Goal: Information Seeking & Learning: Learn about a topic

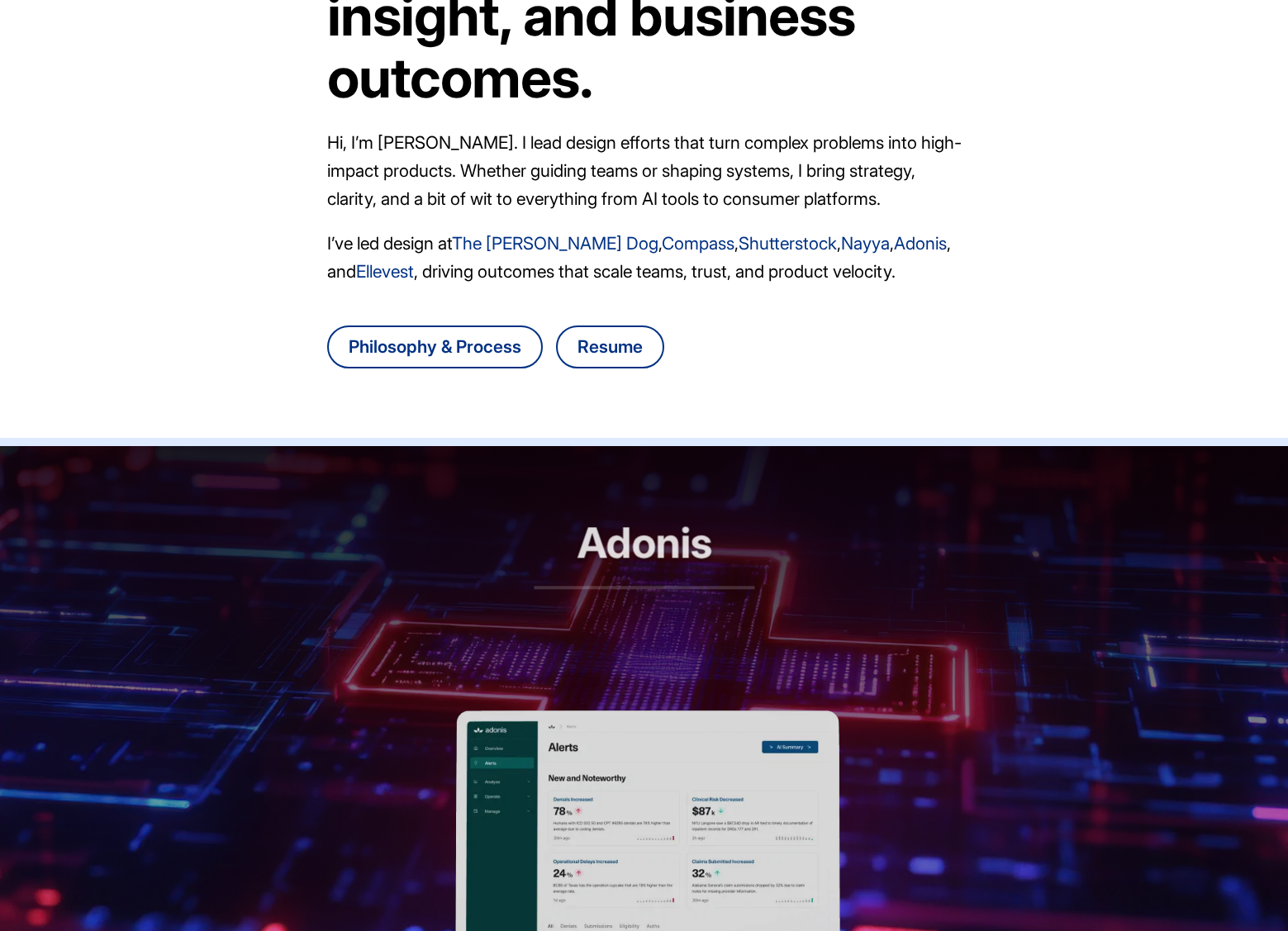
scroll to position [404, 0]
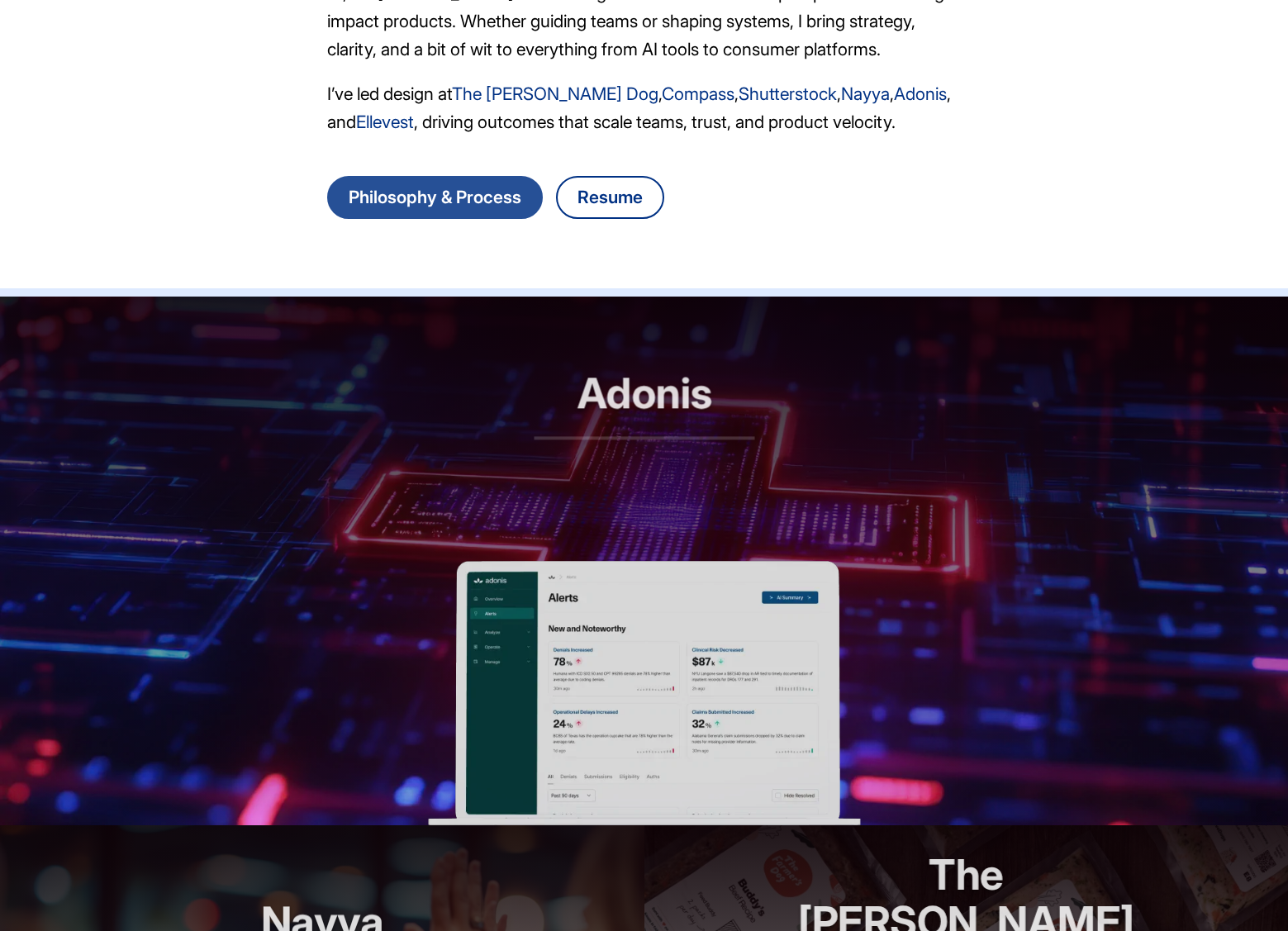
click at [443, 184] on link "Philosophy & Process" at bounding box center [435, 197] width 216 height 43
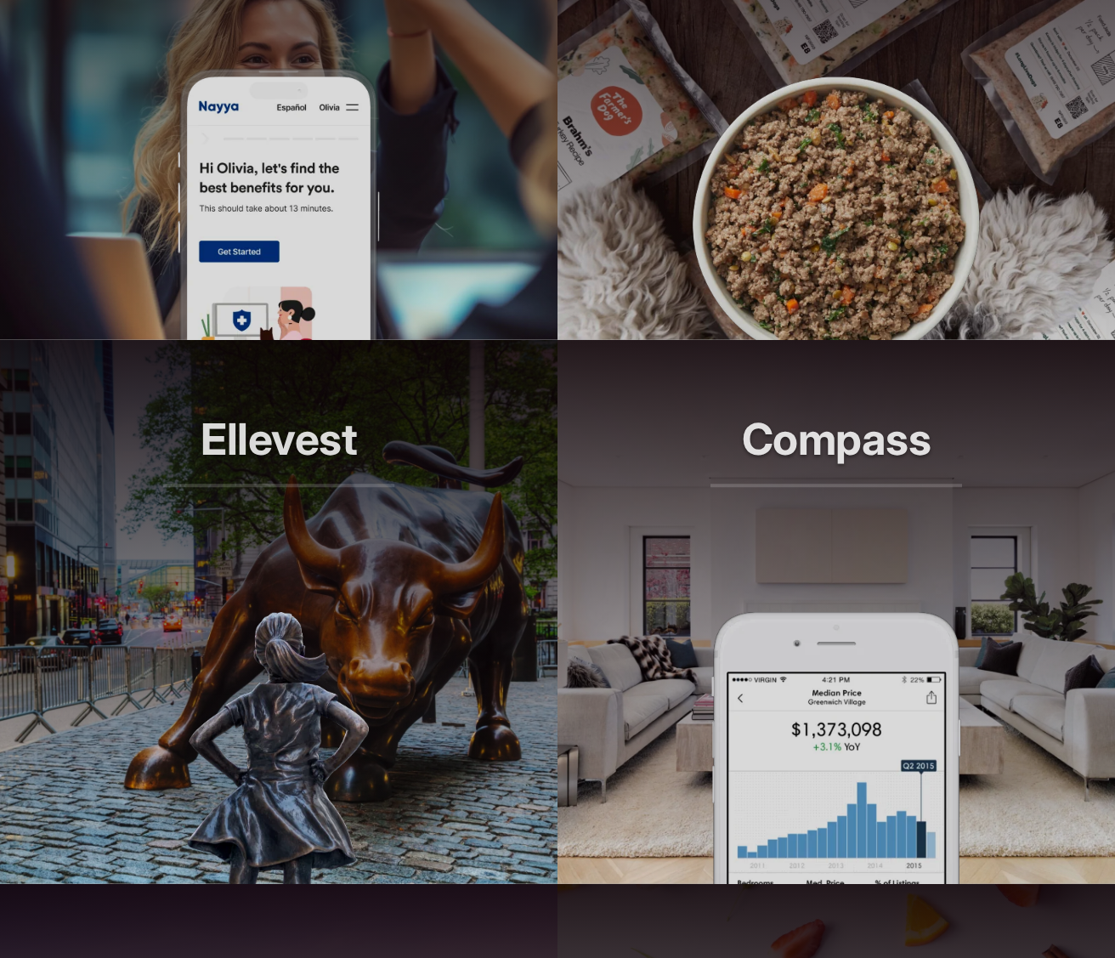
scroll to position [1487, 0]
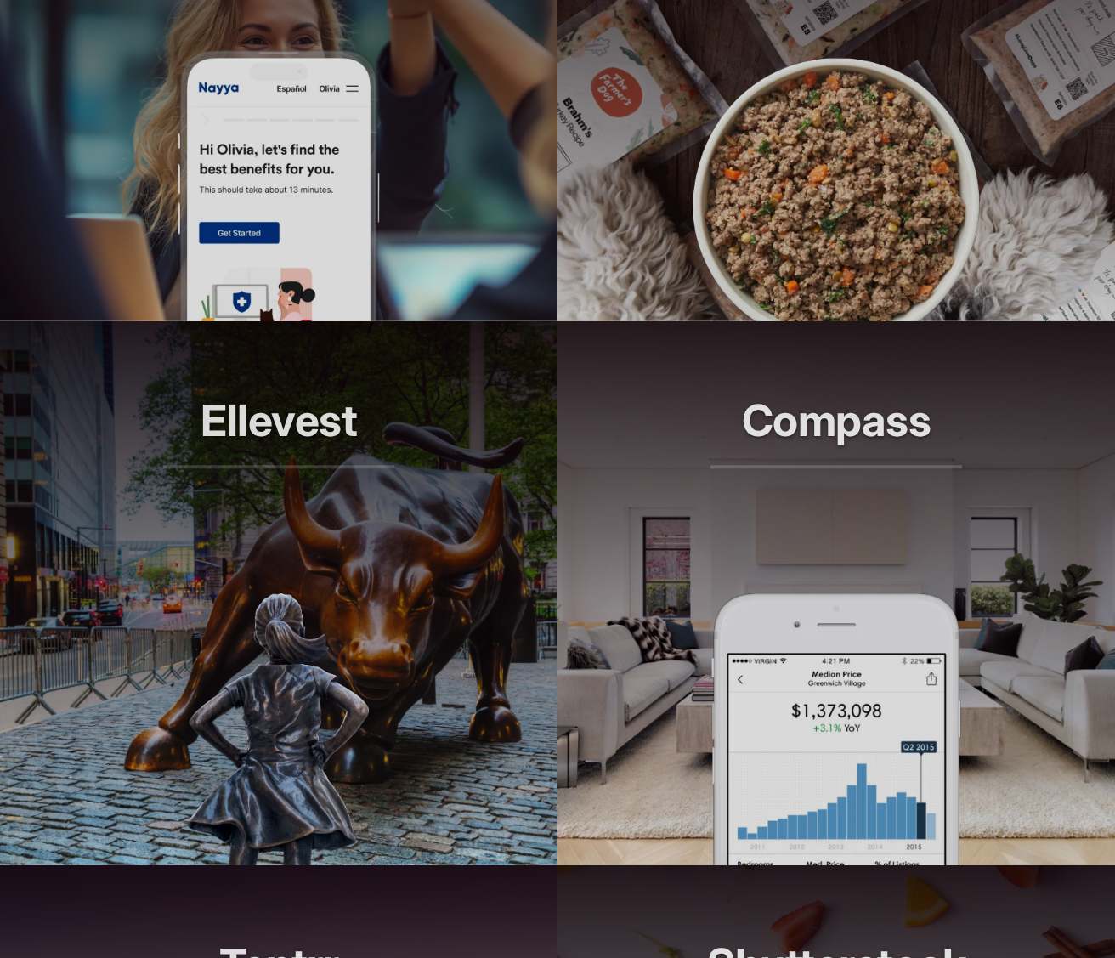
click at [281, 385] on header "Ellevest Smarter investing, built for her" at bounding box center [279, 457] width 558 height 272
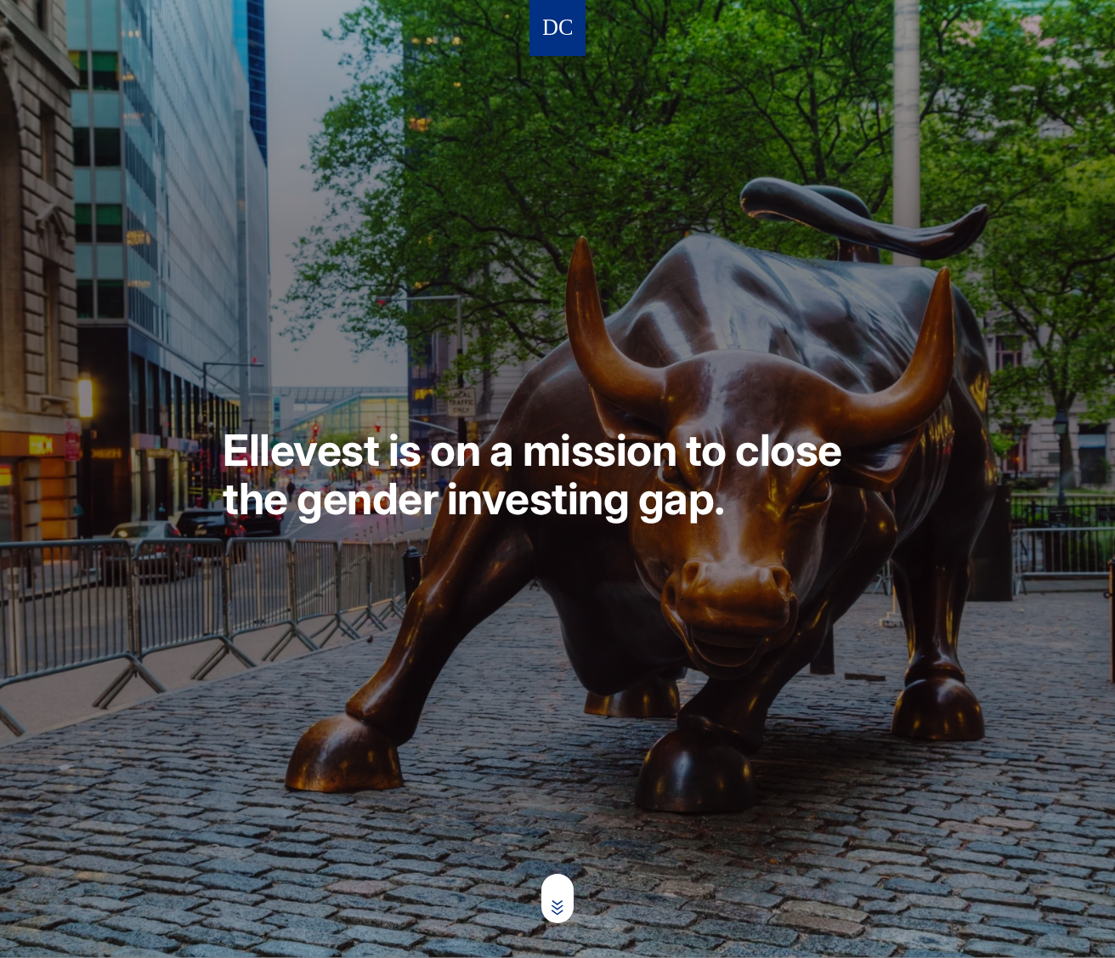
click at [556, 27] on img at bounding box center [557, 28] width 29 height 31
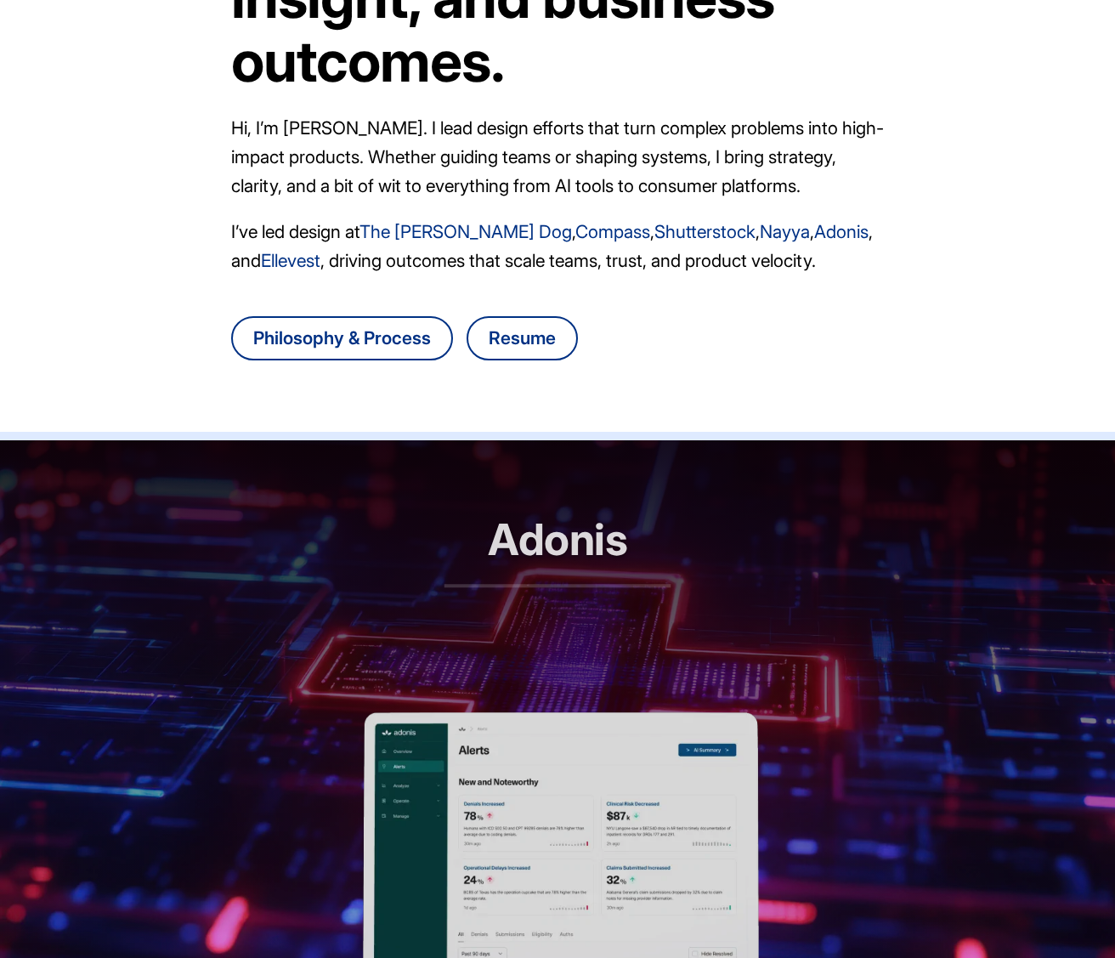
scroll to position [282, 0]
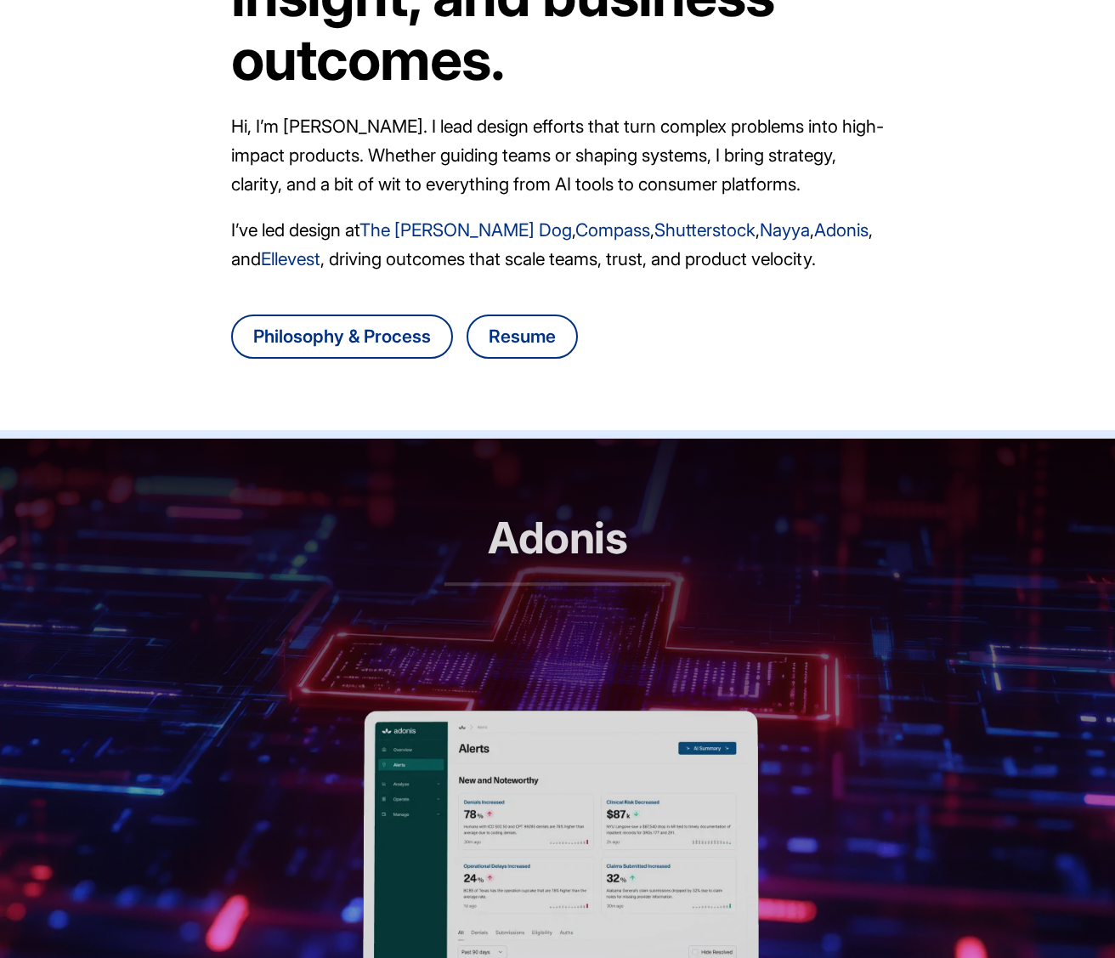
click at [560, 555] on h2 "Adonis" at bounding box center [558, 549] width 227 height 72
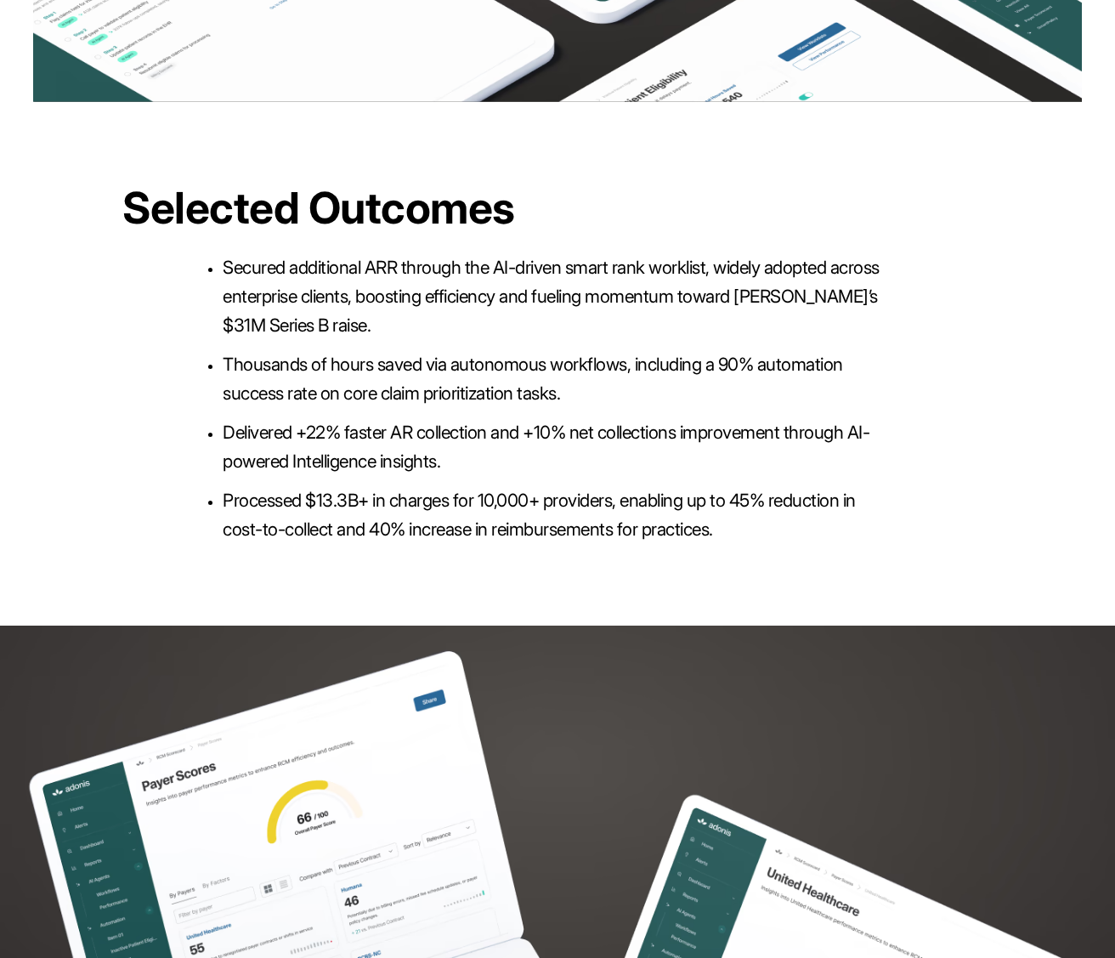
scroll to position [3996, 0]
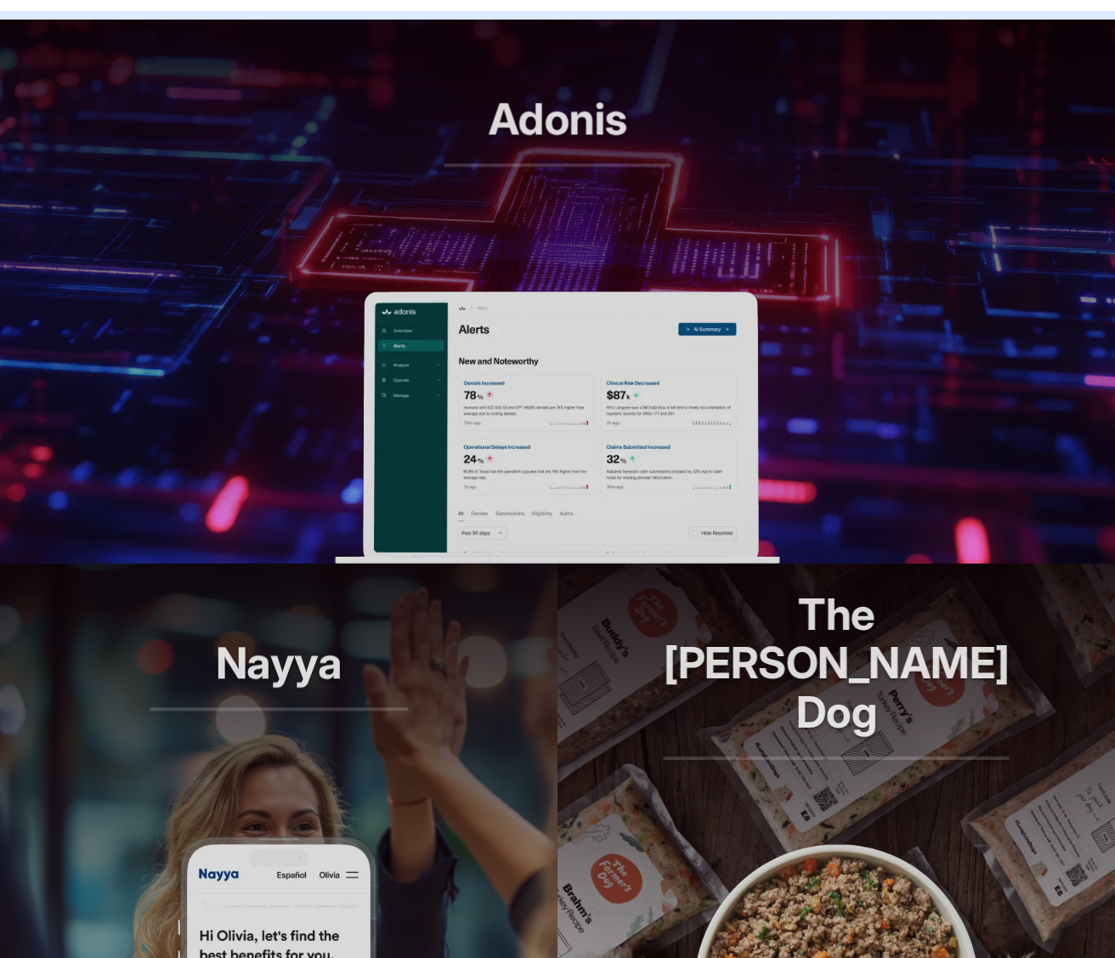
scroll to position [743, 0]
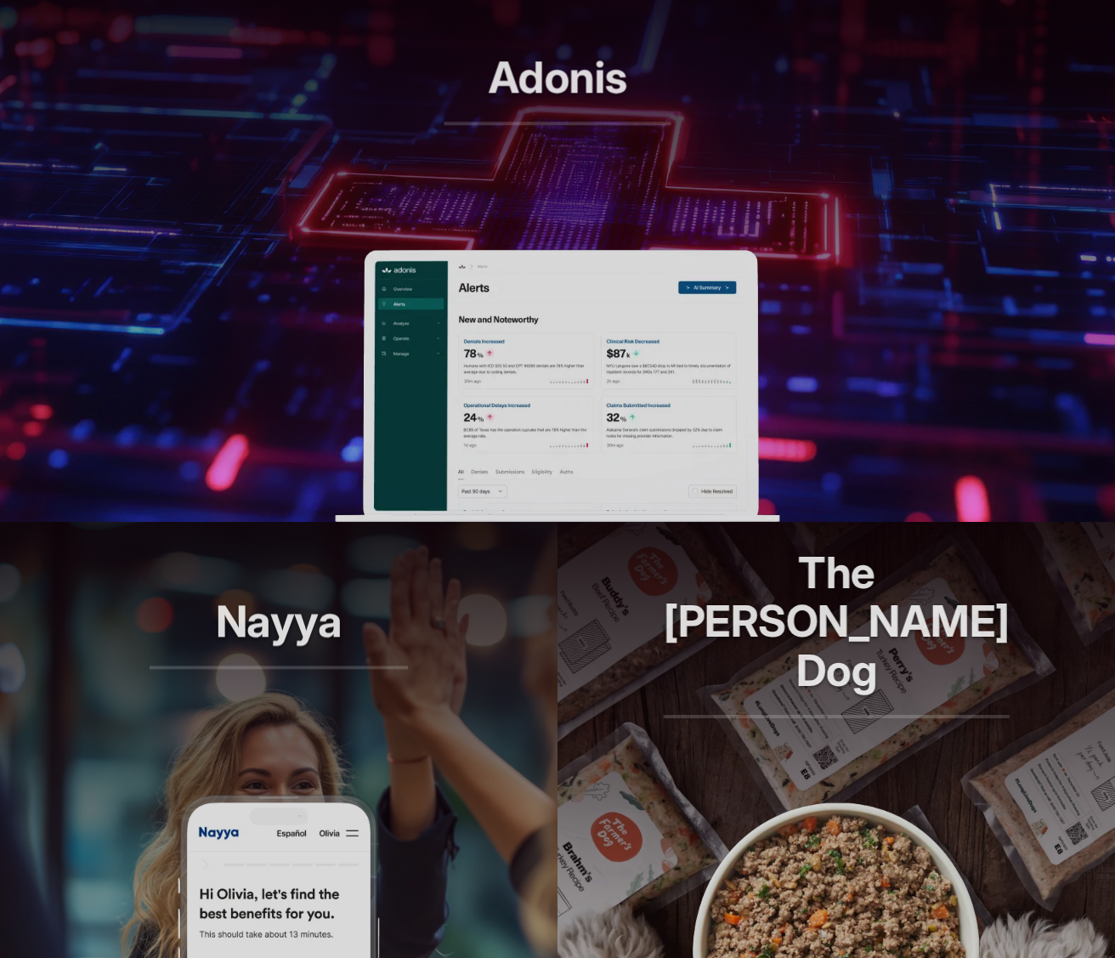
click at [538, 405] on img at bounding box center [557, 386] width 445 height 272
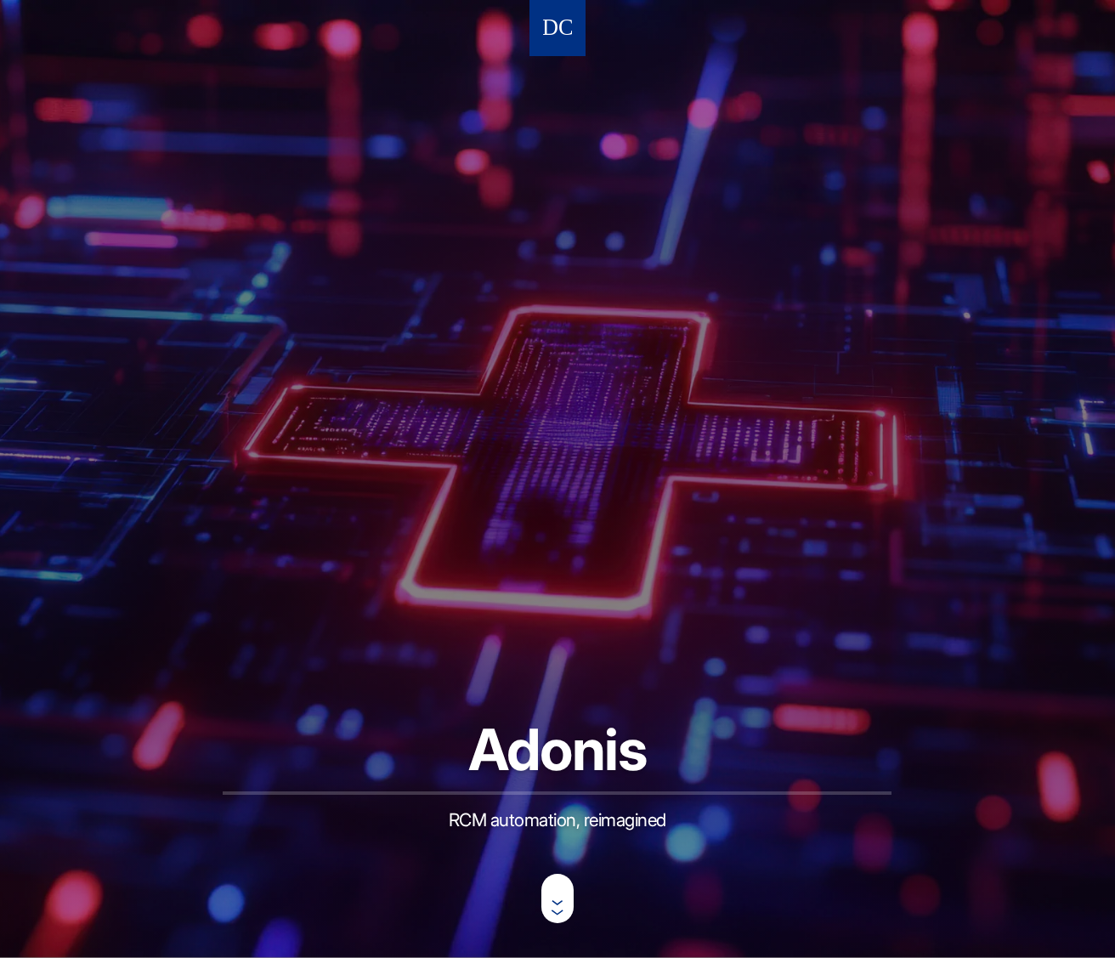
click at [545, 35] on img at bounding box center [557, 28] width 29 height 31
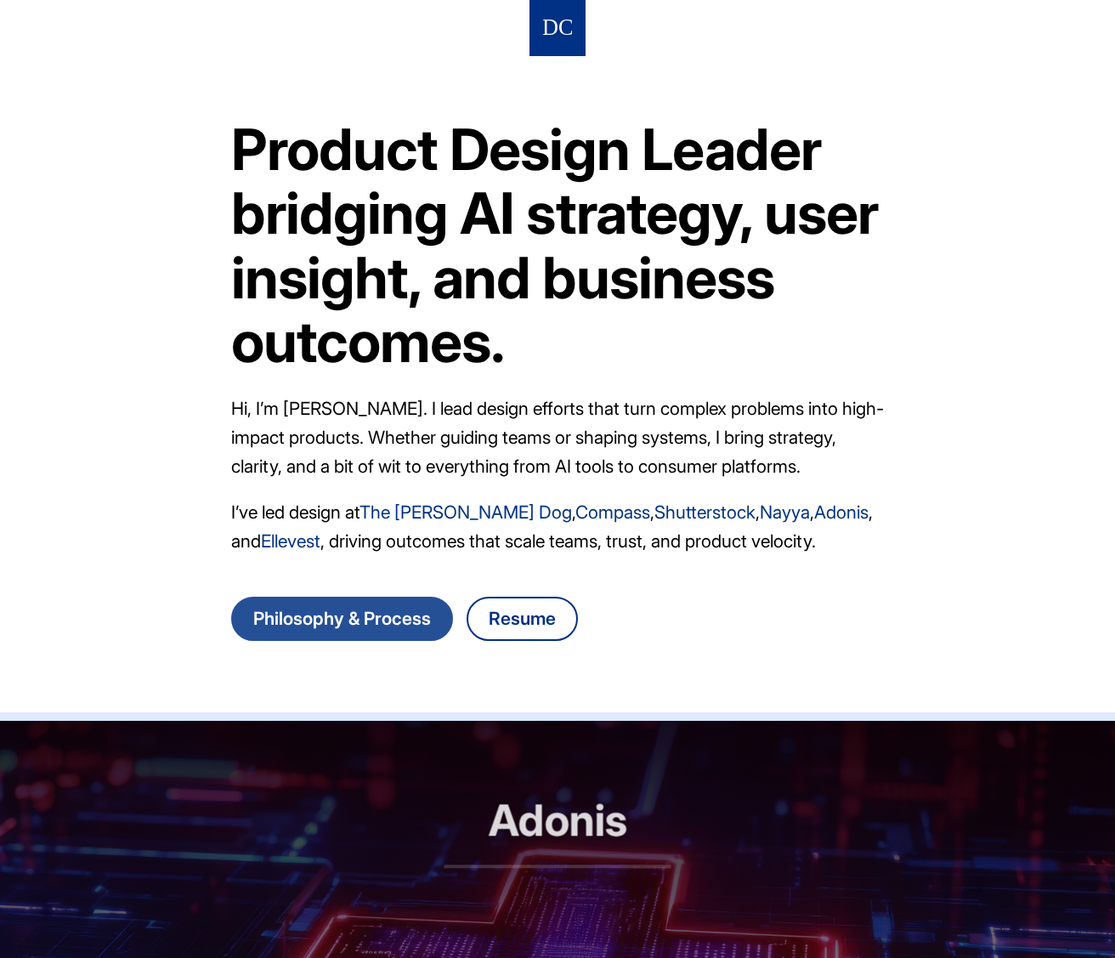
click at [367, 609] on link "Philosophy & Process" at bounding box center [342, 619] width 222 height 44
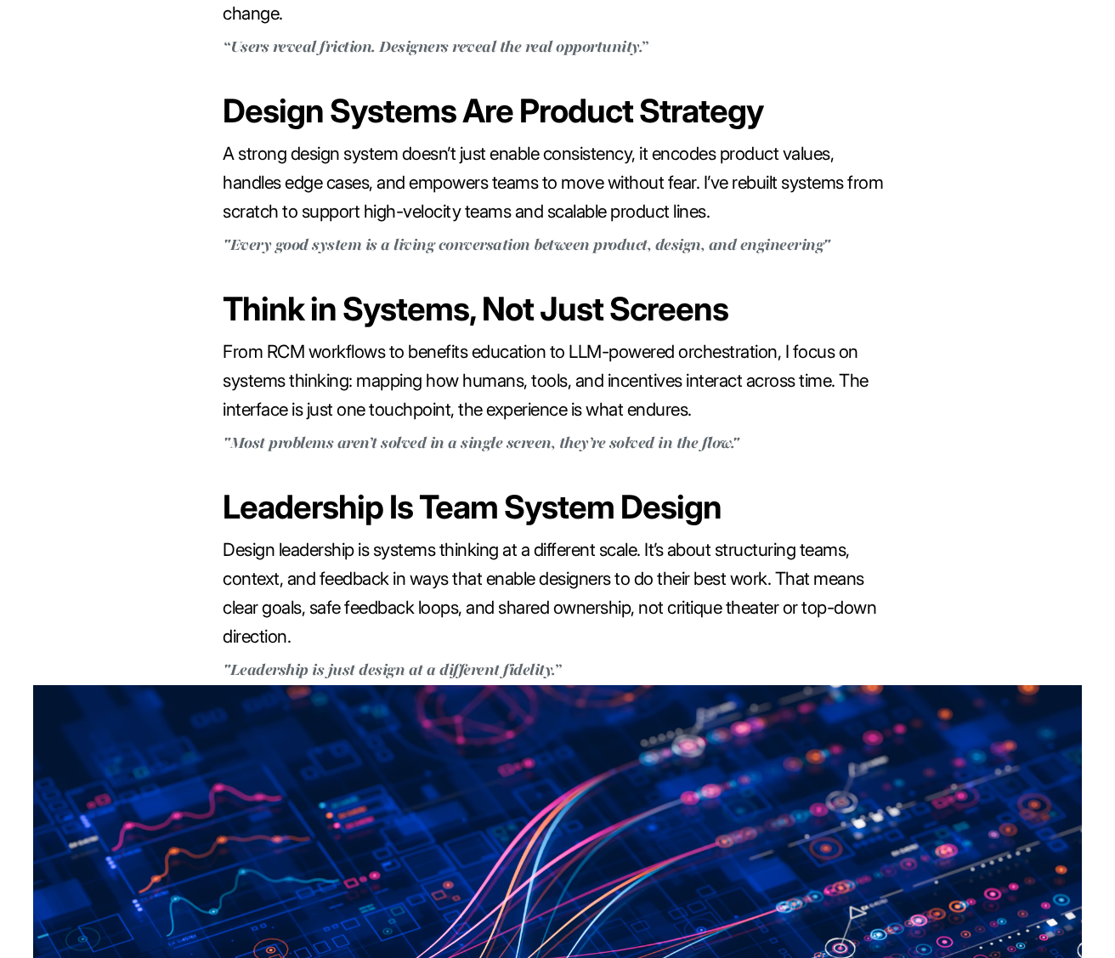
scroll to position [1967, 0]
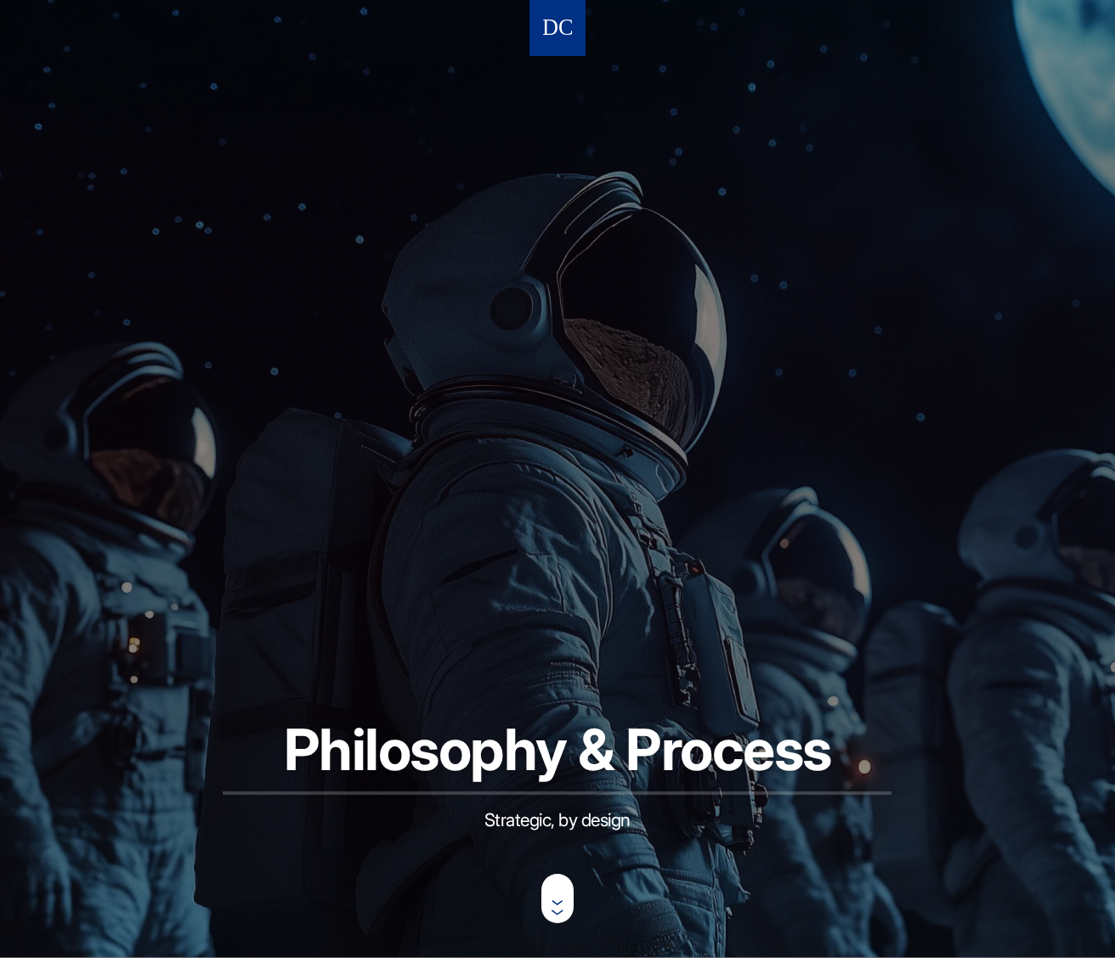
scroll to position [1967, 0]
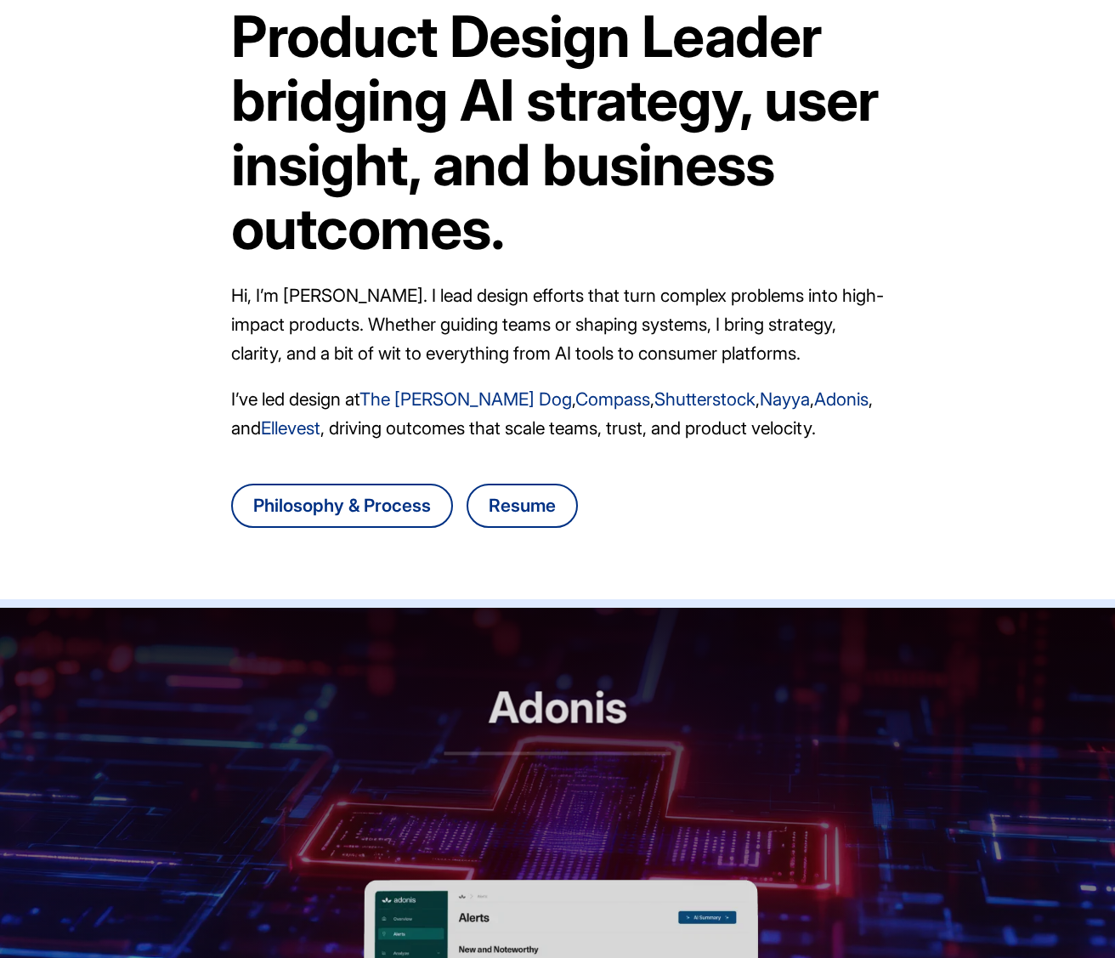
scroll to position [120, 0]
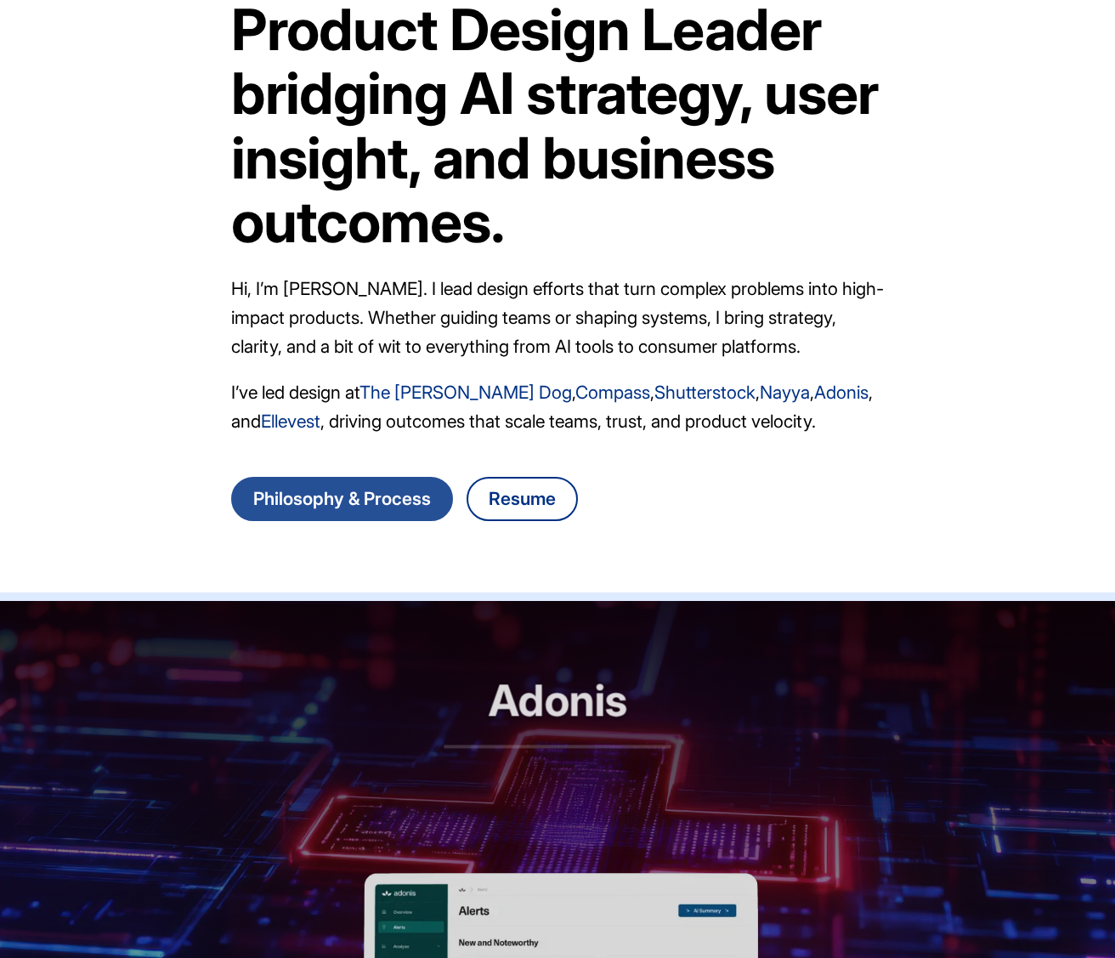
click at [345, 506] on link "Philosophy & Process" at bounding box center [342, 499] width 222 height 44
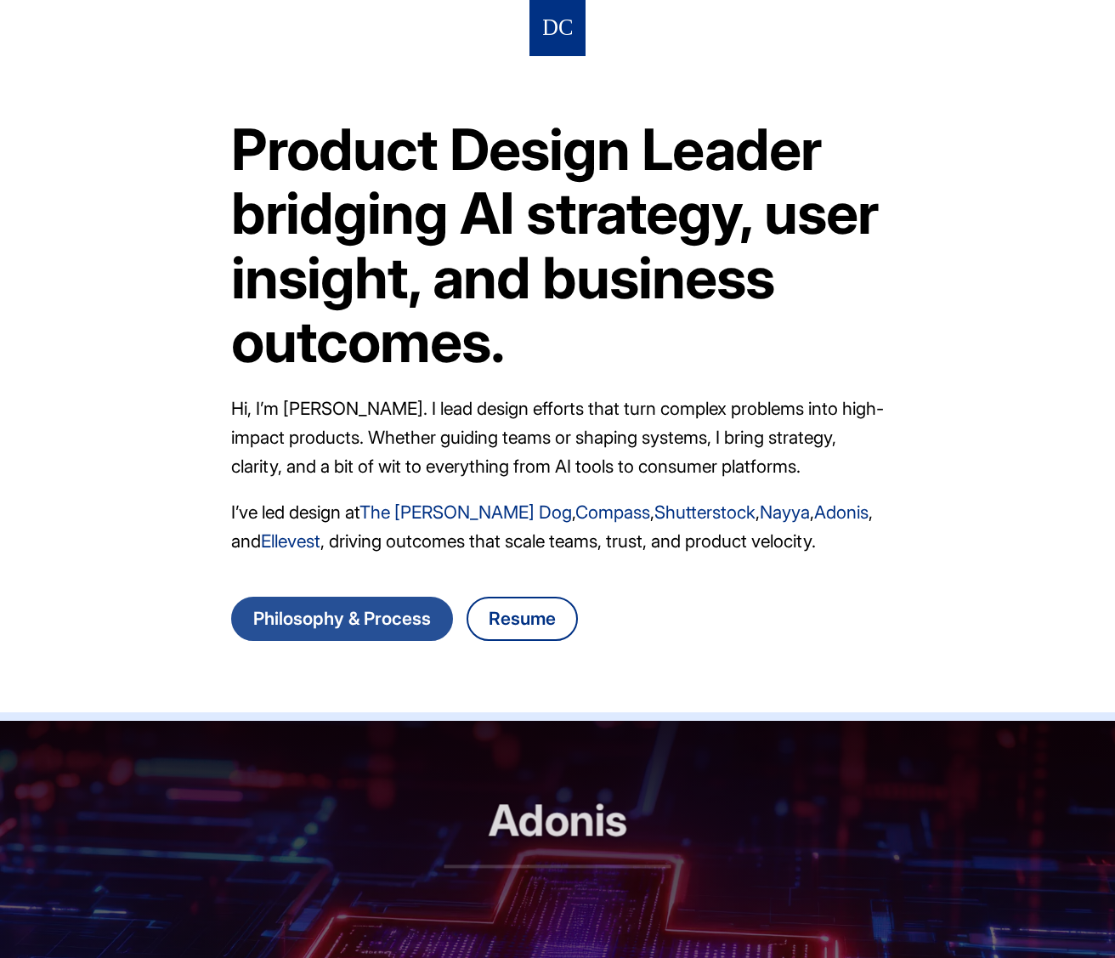
drag, startPoint x: 318, startPoint y: 583, endPoint x: 307, endPoint y: 605, distance: 24.7
click at [314, 587] on article "Product Design Leader bridging AI strategy, user insight, and business outcomes…" at bounding box center [557, 384] width 653 height 656
click at [307, 609] on link "Philosophy & Process" at bounding box center [342, 619] width 222 height 44
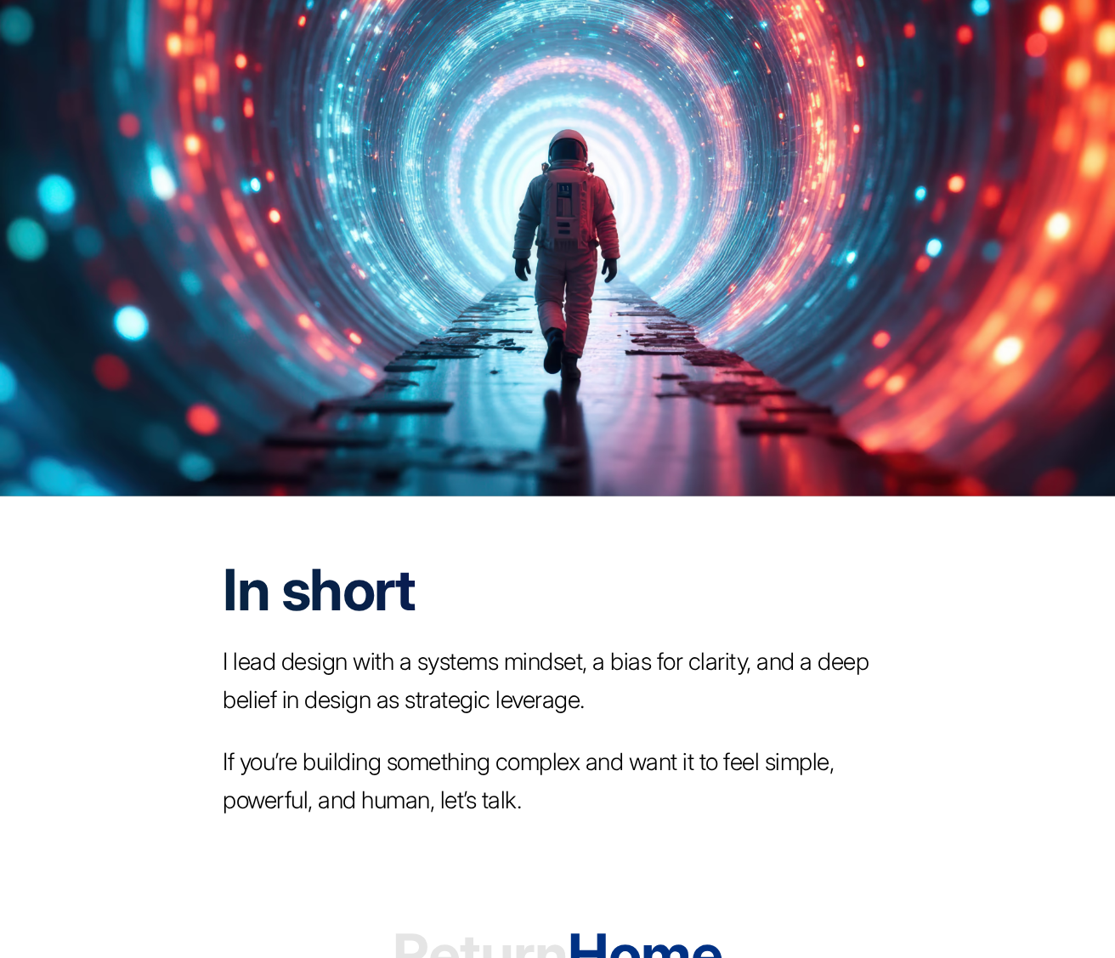
scroll to position [3546, 0]
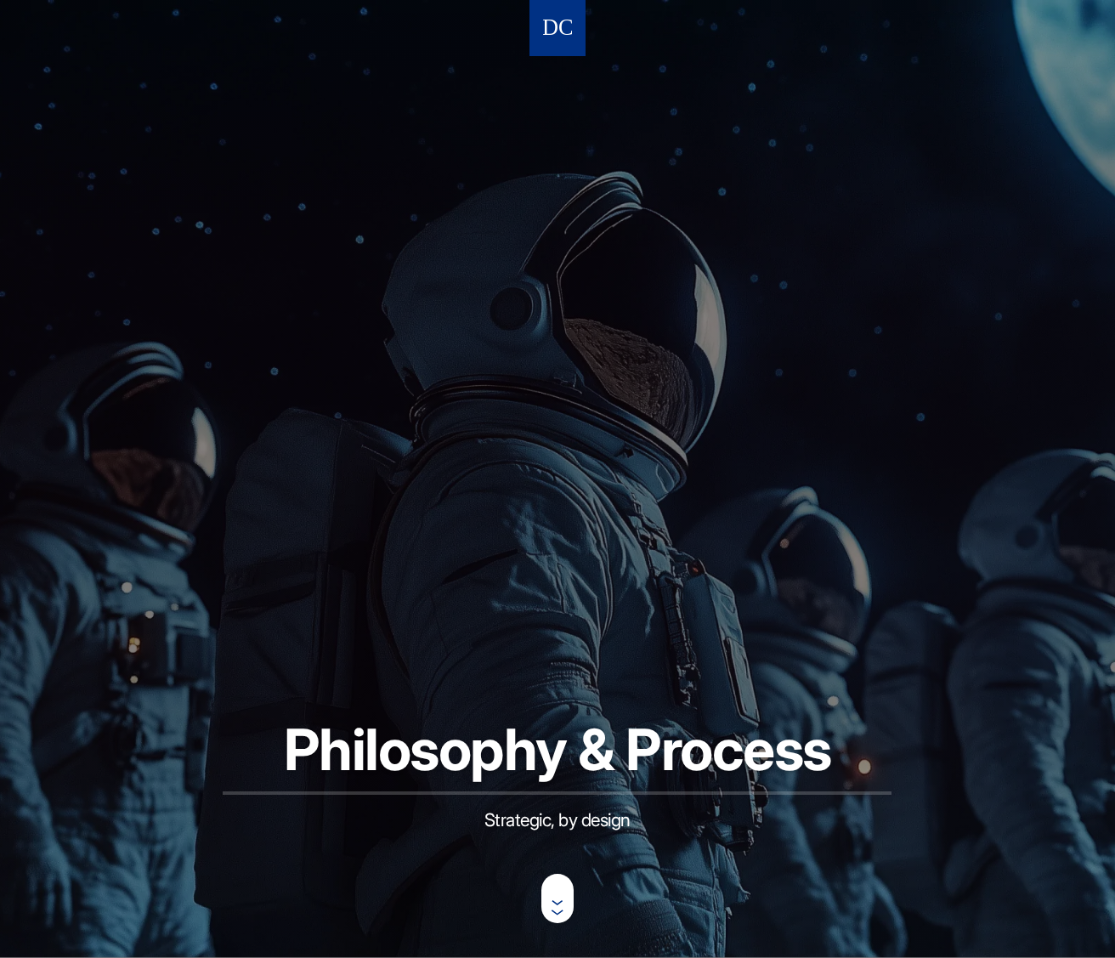
scroll to position [3546, 0]
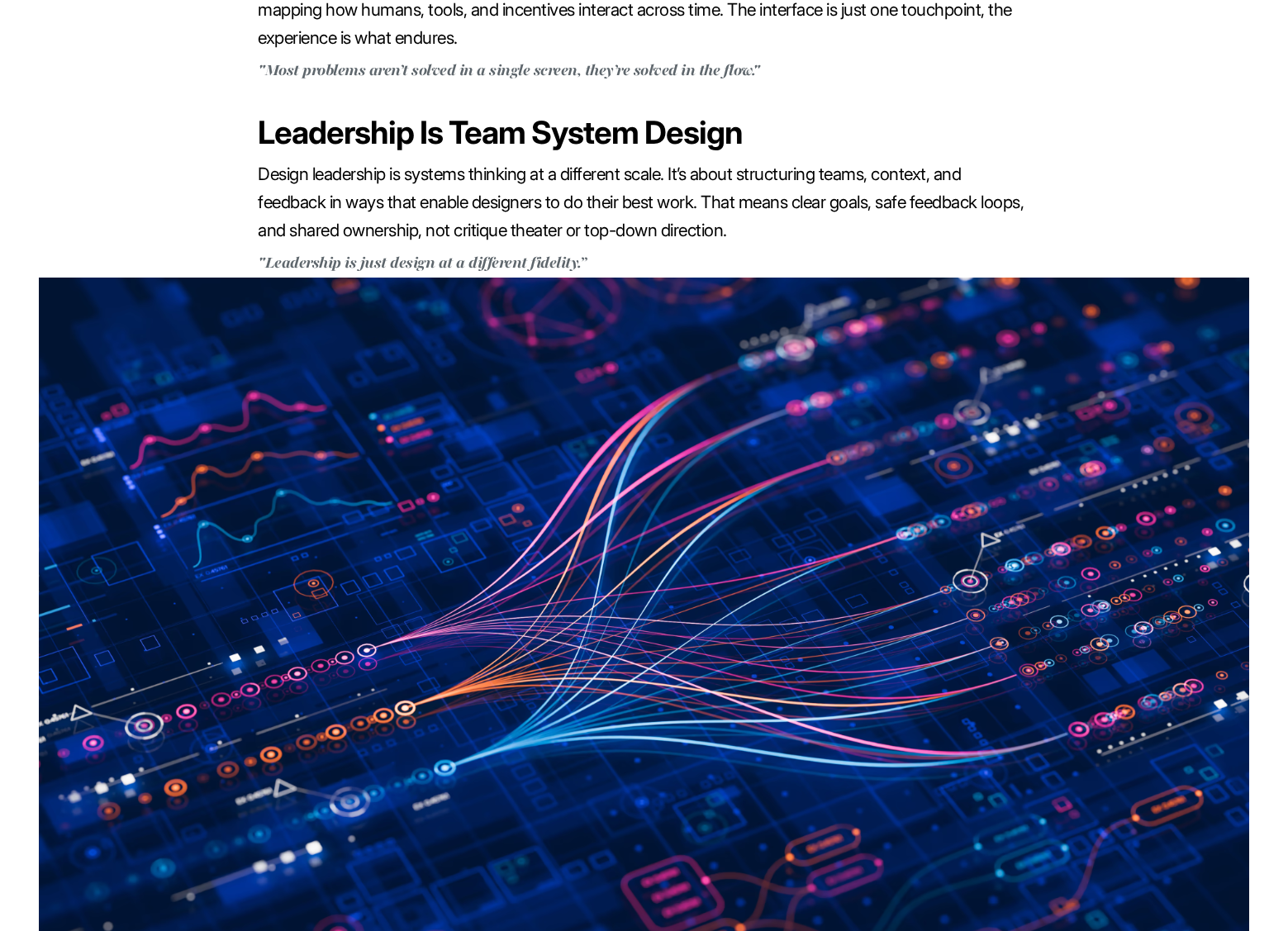
scroll to position [1696, 0]
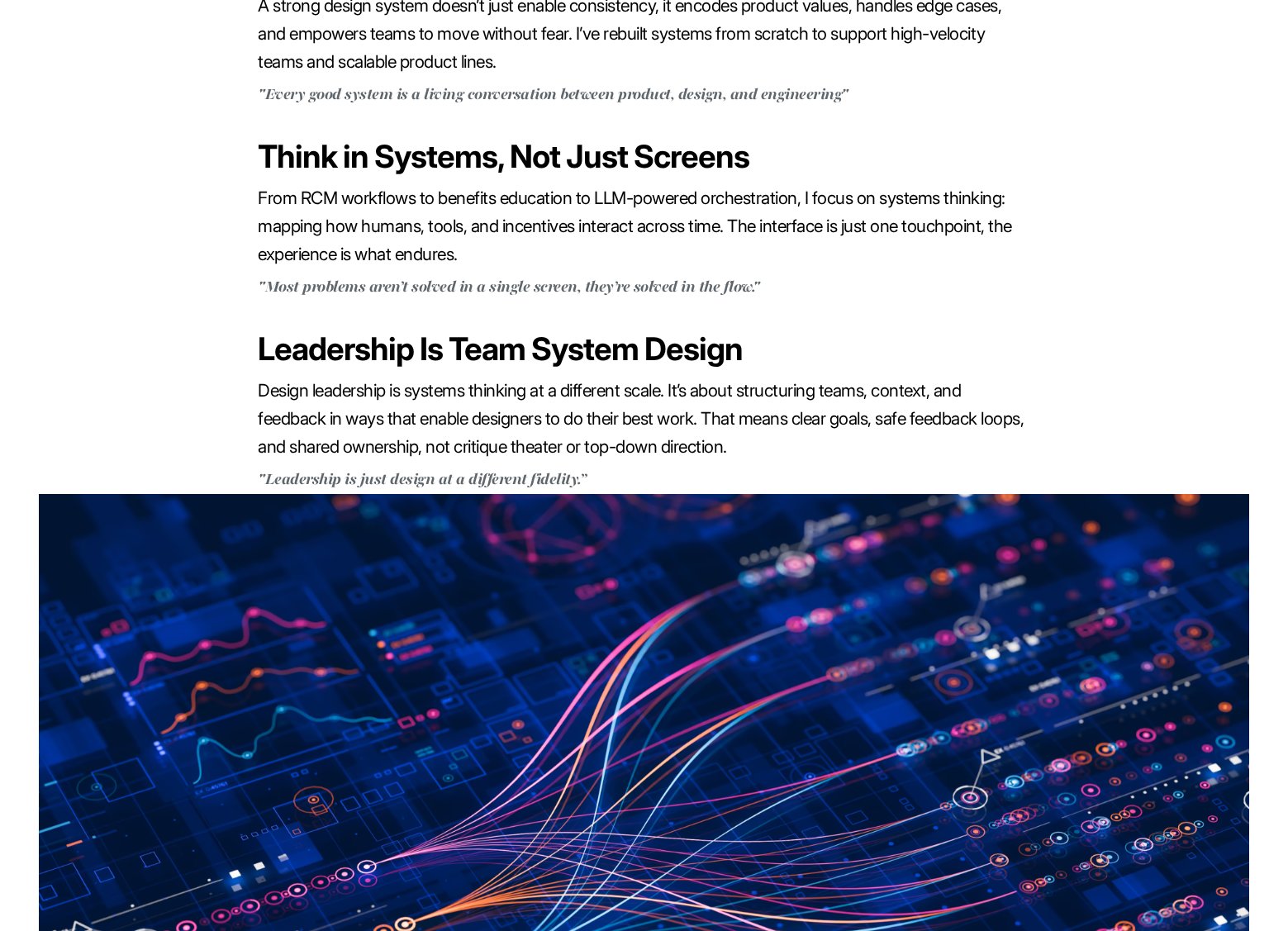
scroll to position [1683, 0]
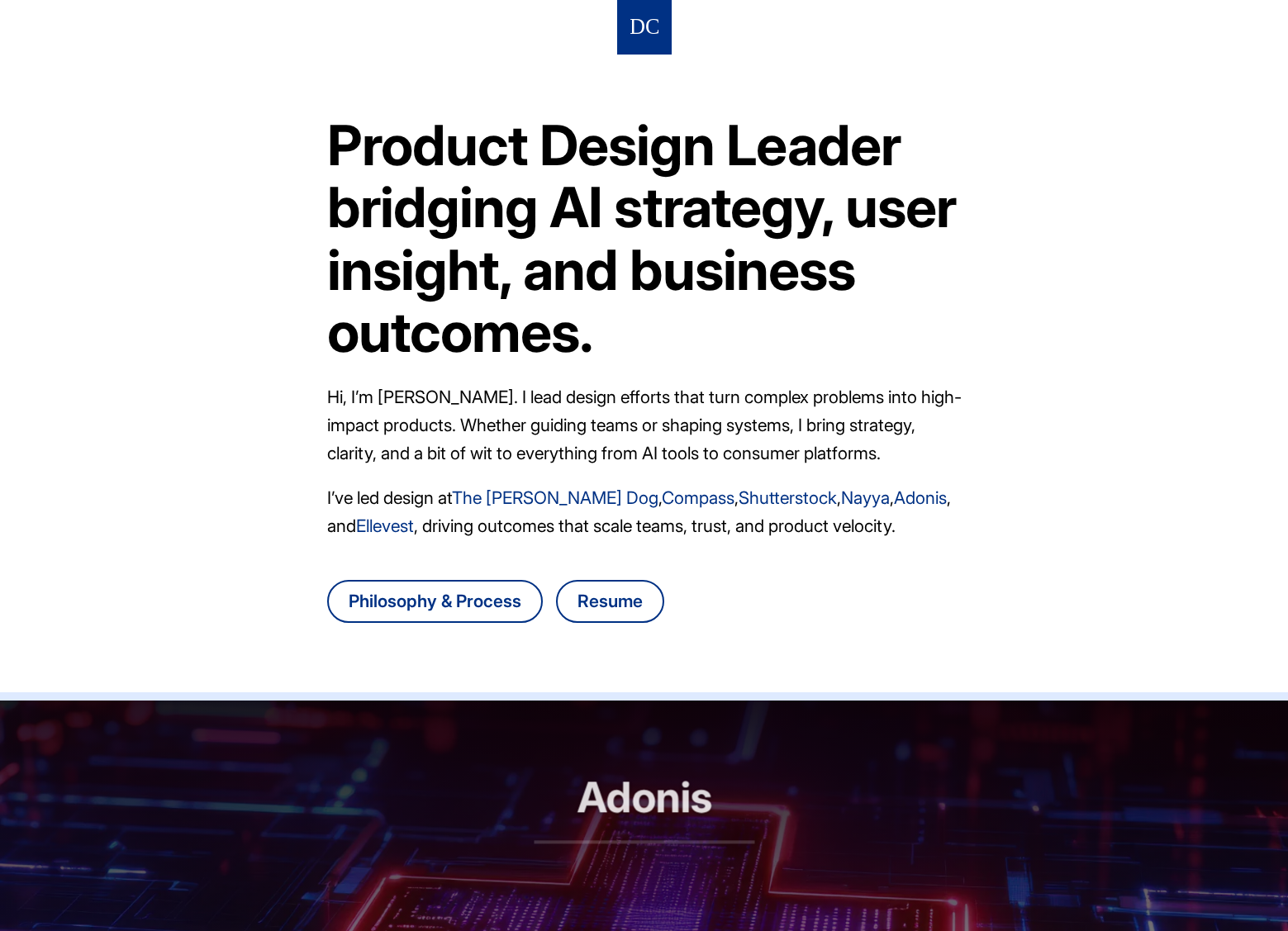
scroll to position [772, 0]
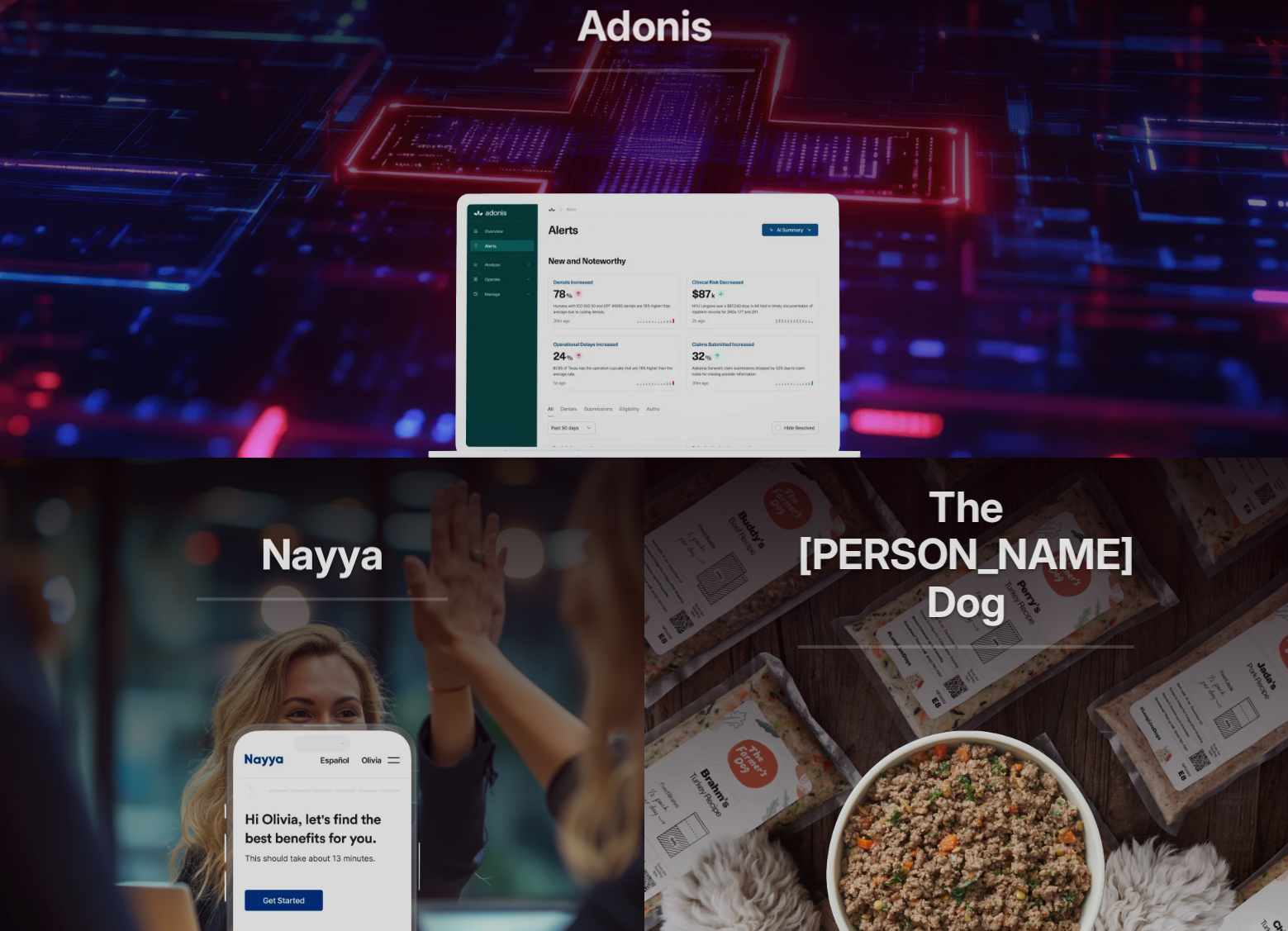
click at [539, 193] on img at bounding box center [644, 326] width 433 height 264
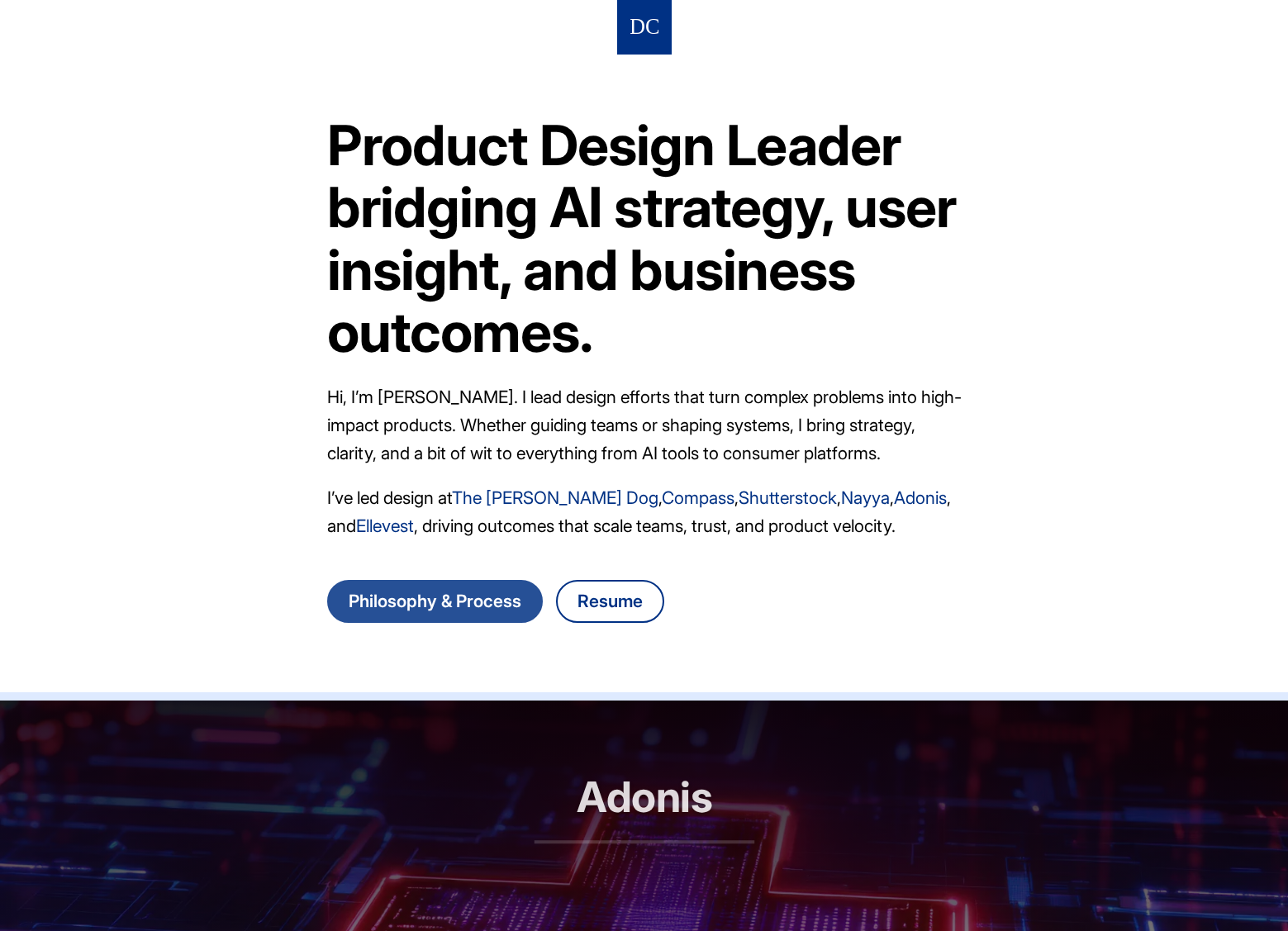
scroll to position [0, 0]
click at [508, 572] on article "Product Design Leader bridging AI strategy, user insight, and business outcomes…" at bounding box center [644, 373] width 635 height 638
click at [517, 586] on link "Philosophy & Process" at bounding box center [435, 602] width 216 height 43
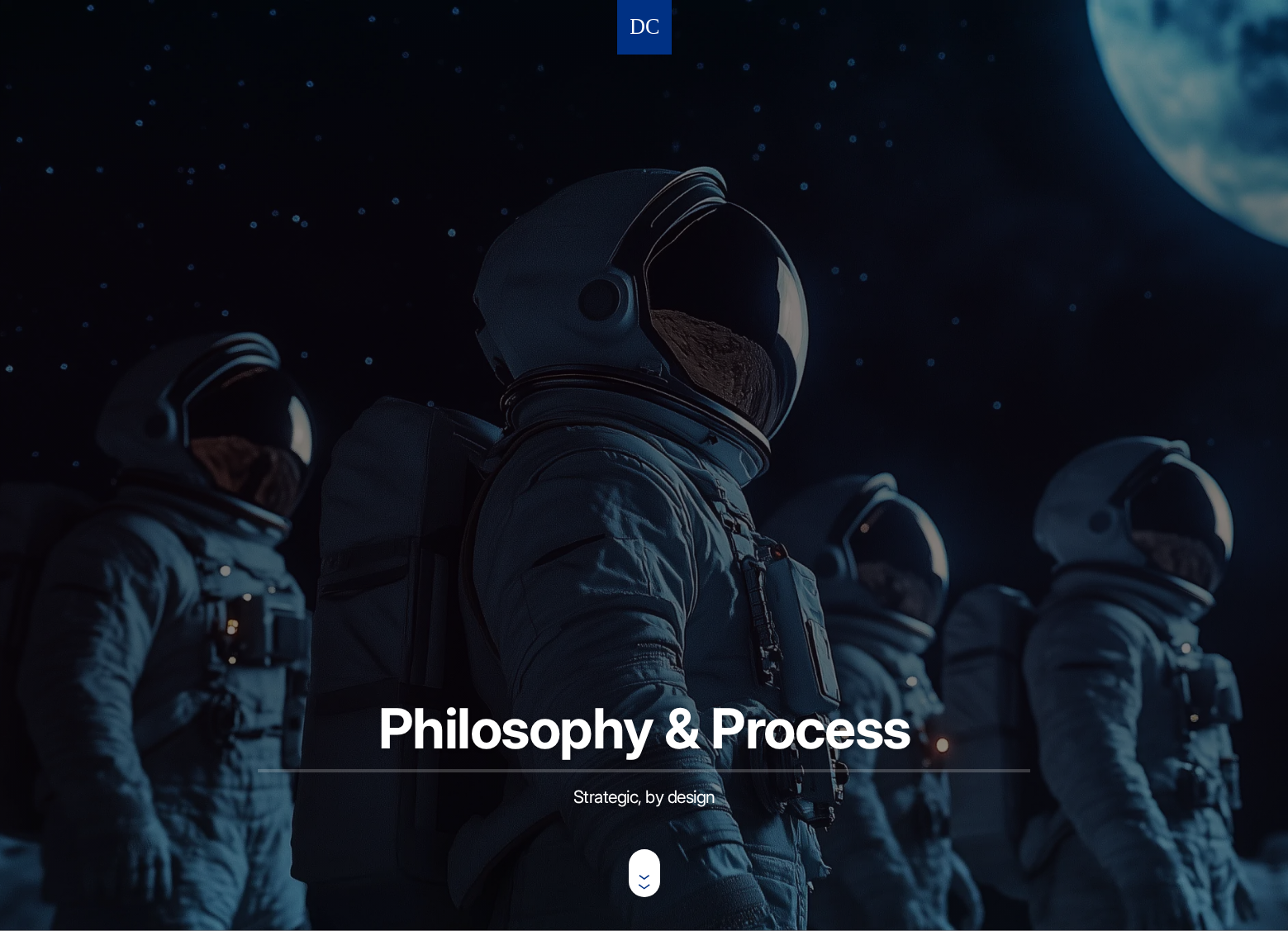
click at [627, 37] on nav at bounding box center [644, 27] width 54 height 54
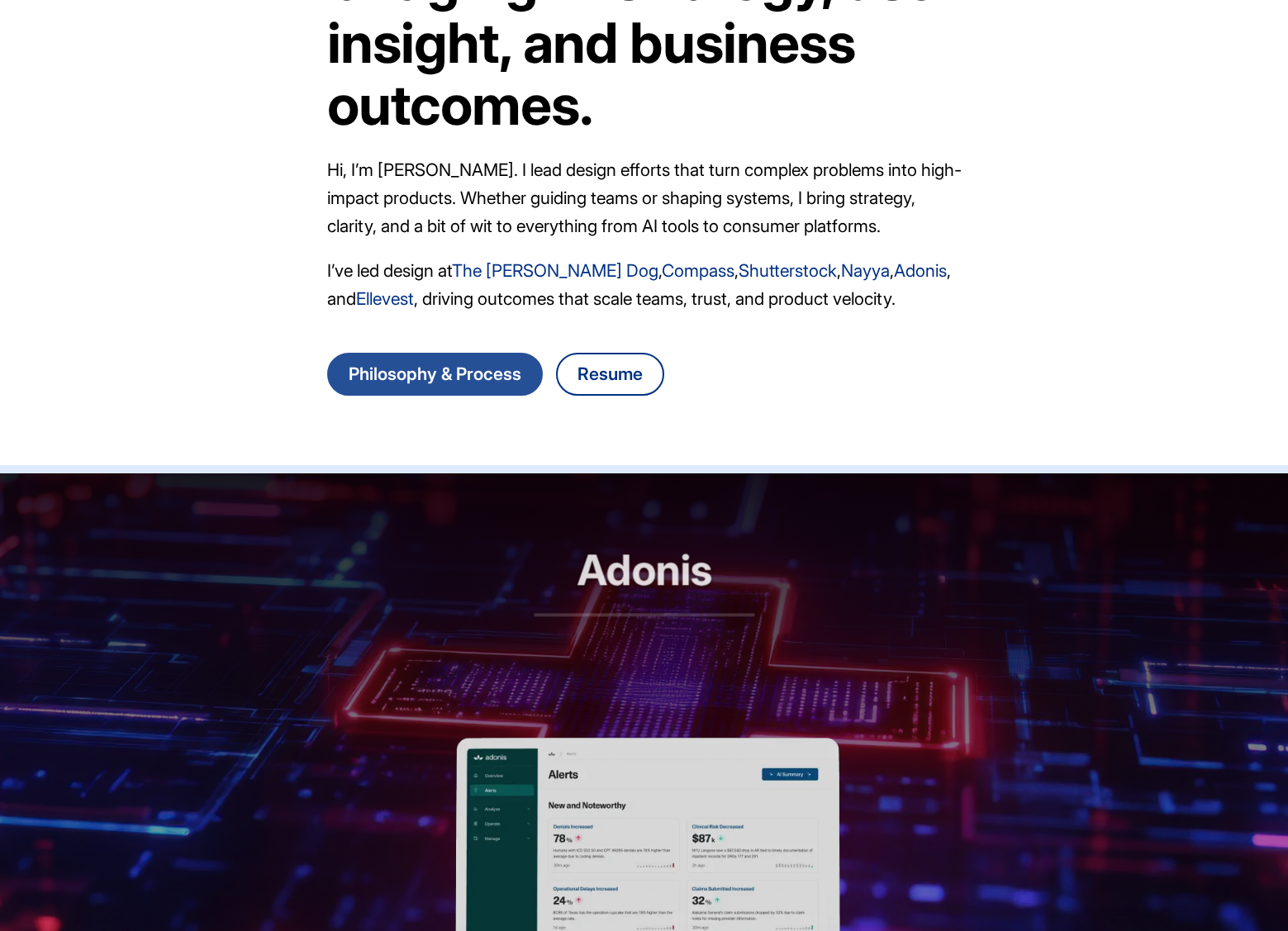
scroll to position [328, 0]
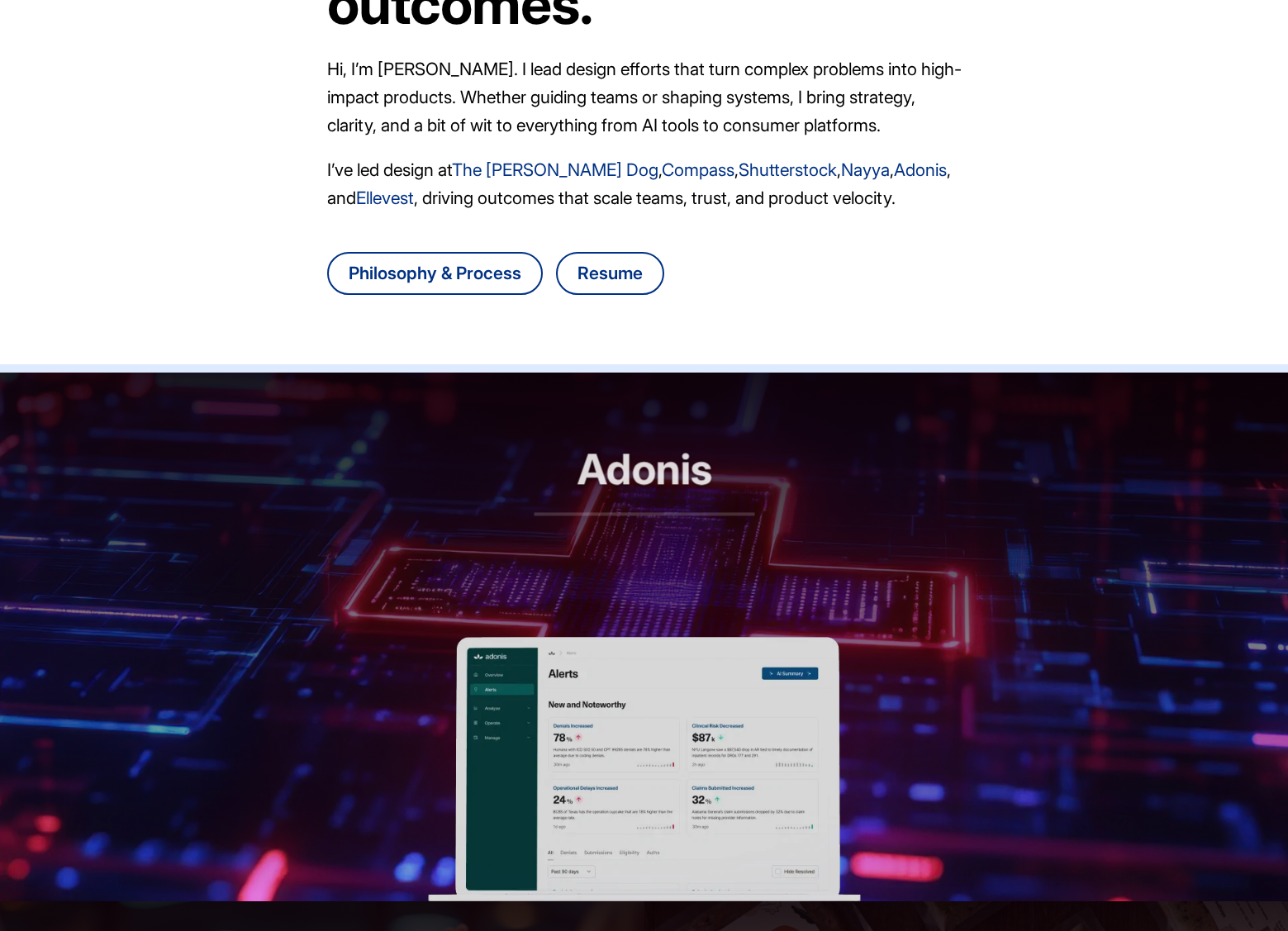
click at [578, 729] on img at bounding box center [644, 769] width 433 height 264
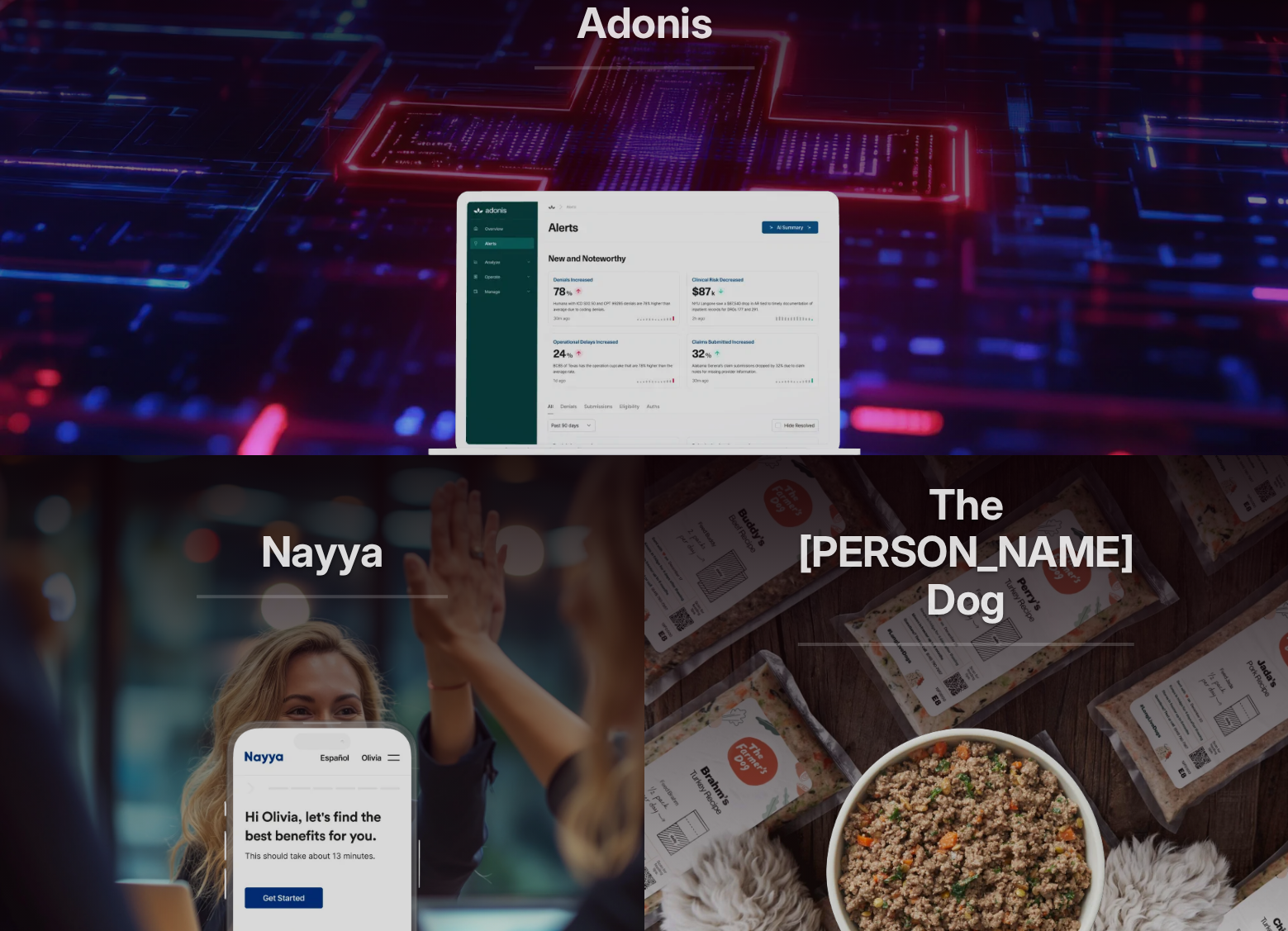
click at [569, 632] on header "Nayya Smarter decisions, better benefits" at bounding box center [322, 587] width 644 height 264
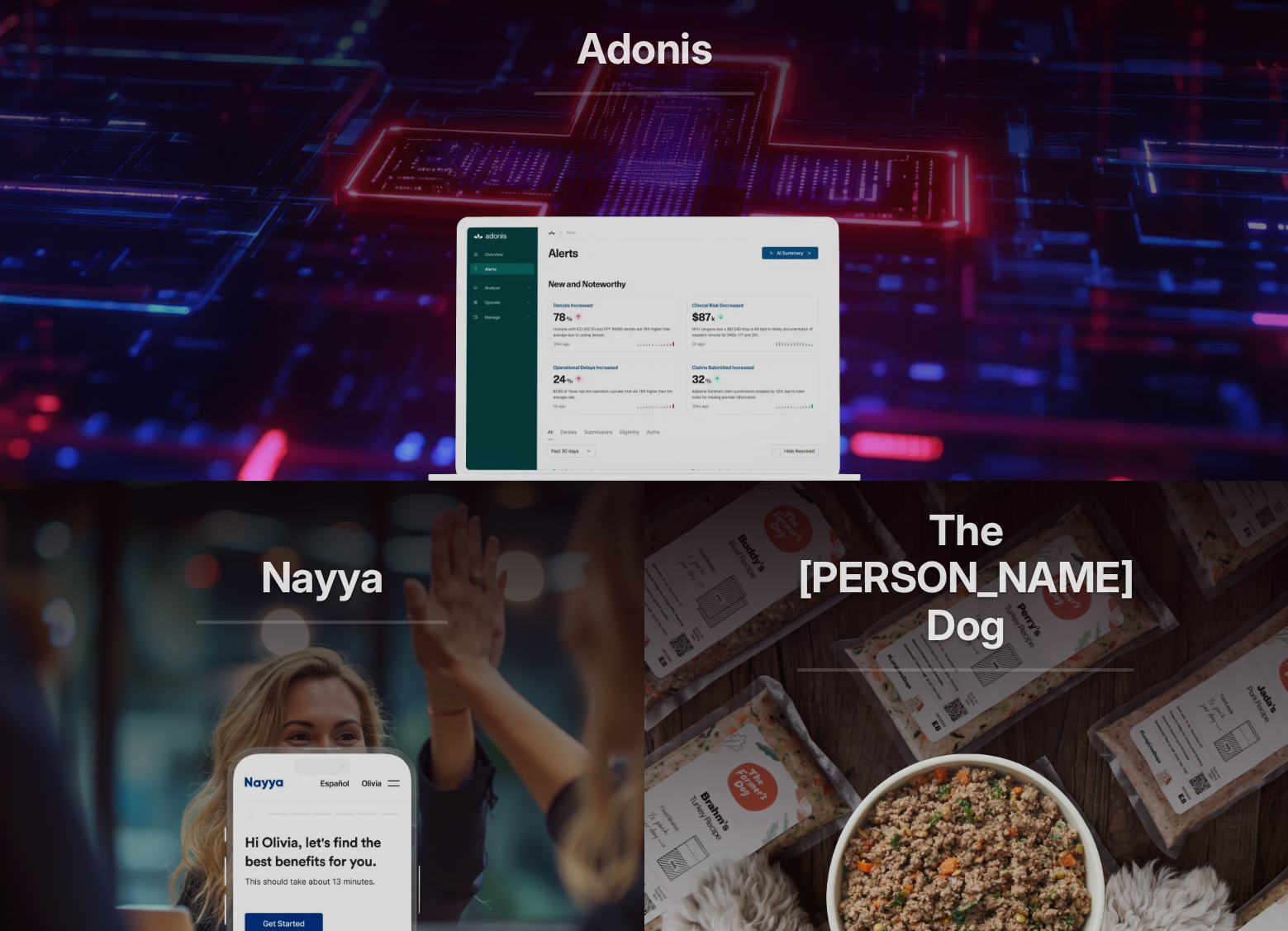
scroll to position [768, 0]
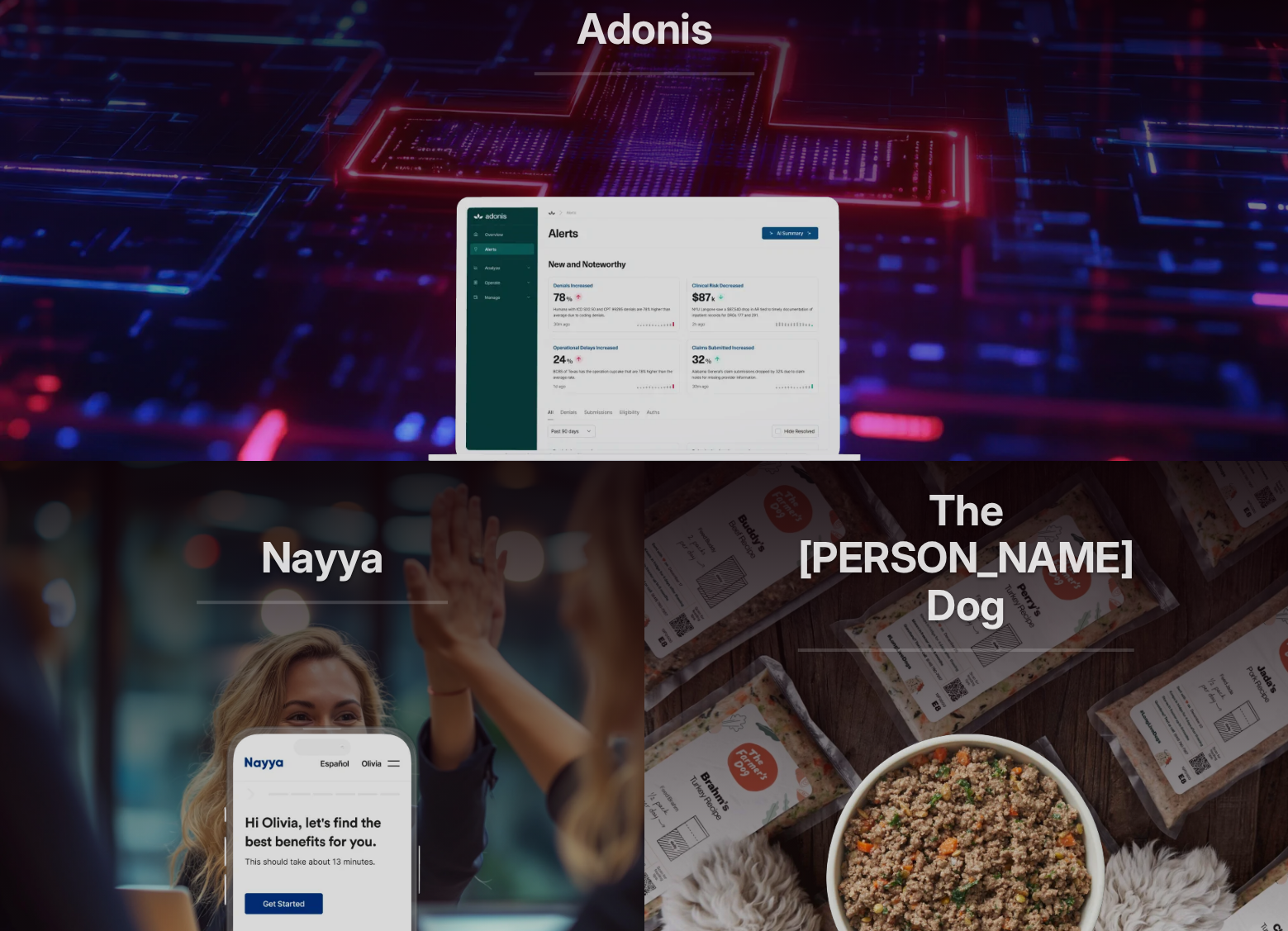
click at [1016, 674] on header "The [PERSON_NAME] Dog Longer lives, one bowl at a time." at bounding box center [966, 593] width 644 height 264
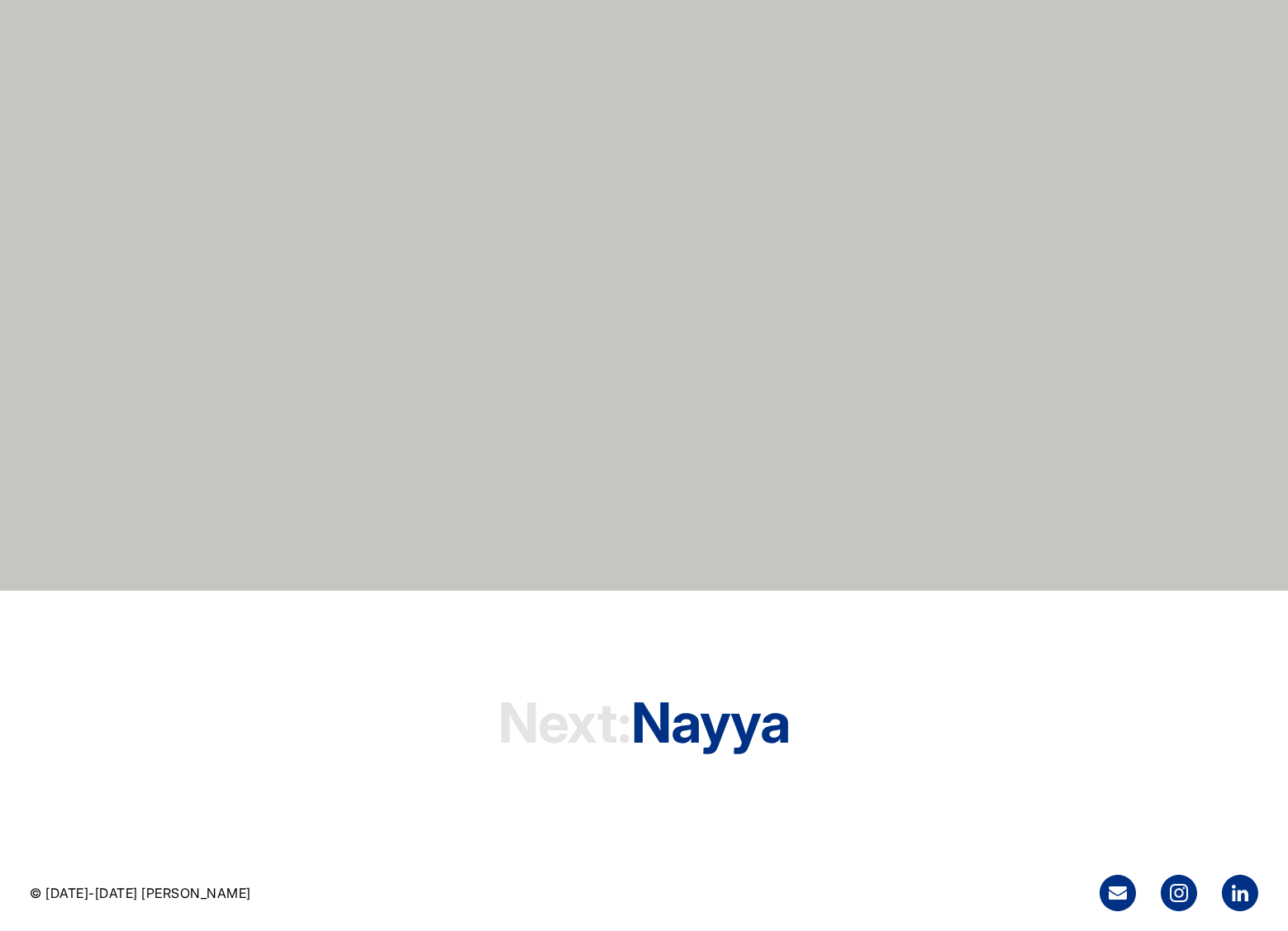
scroll to position [4707, 0]
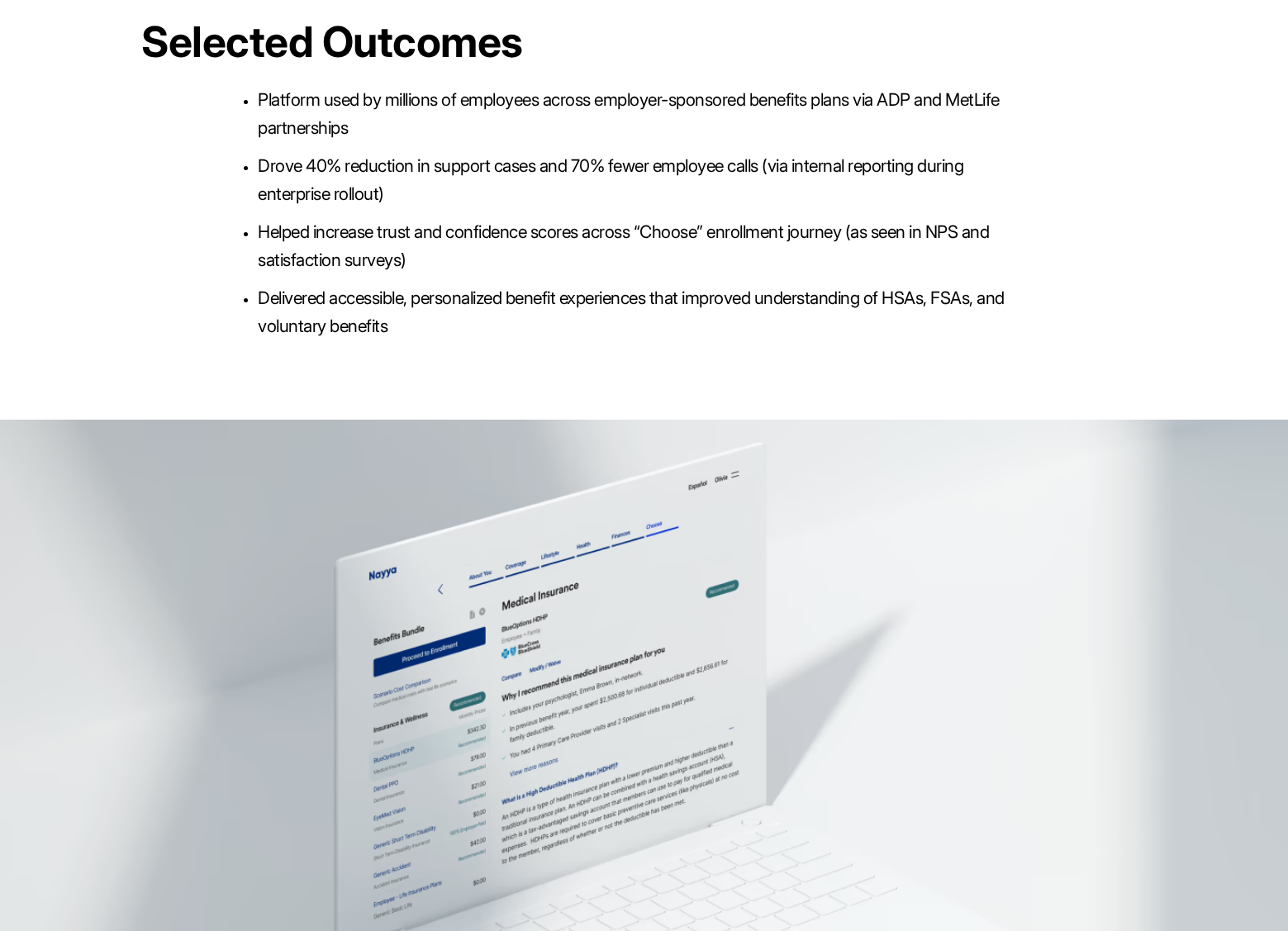
scroll to position [4792, 0]
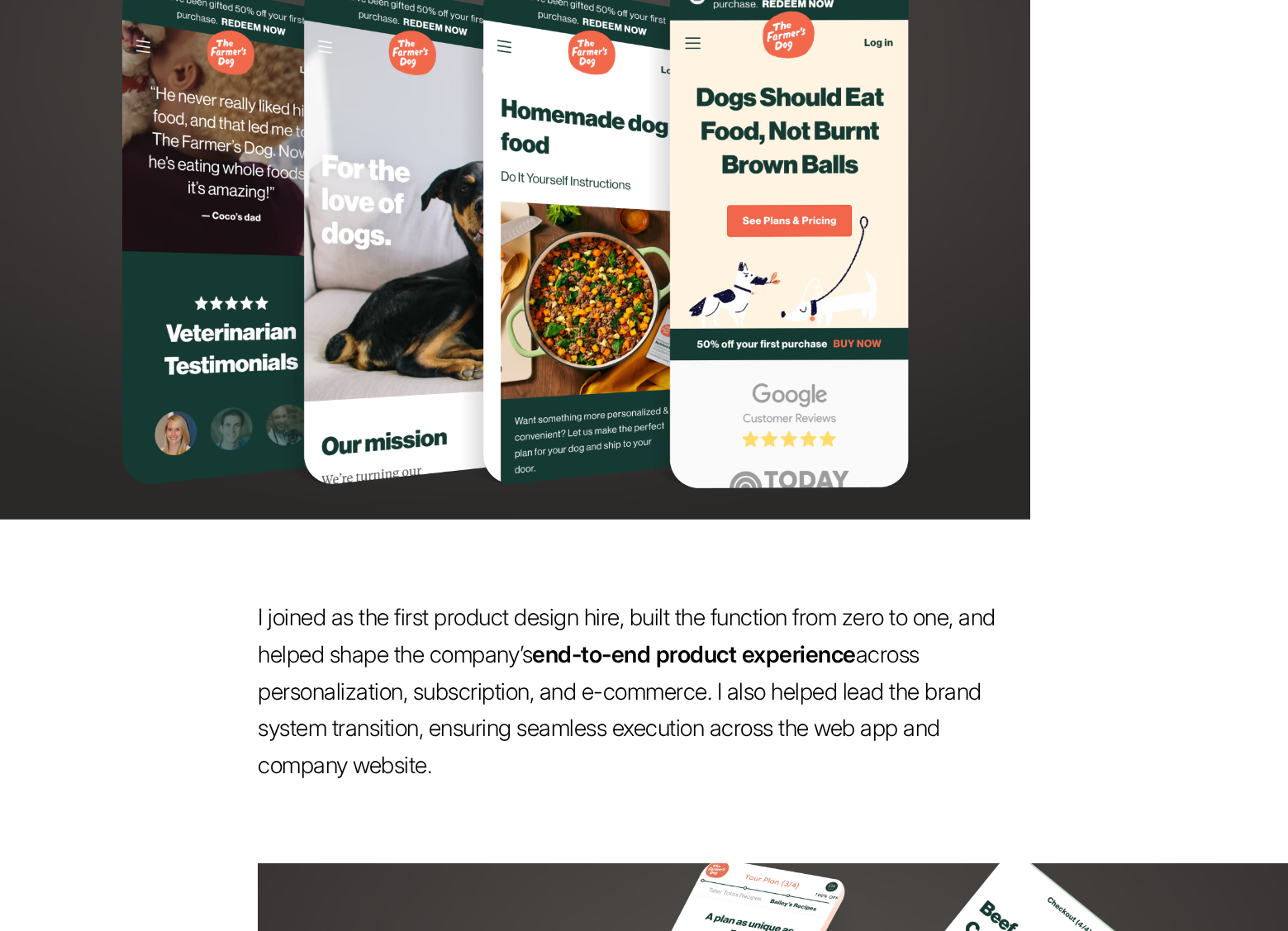
scroll to position [1292, 0]
